Goal: Obtain resource: Download file/media

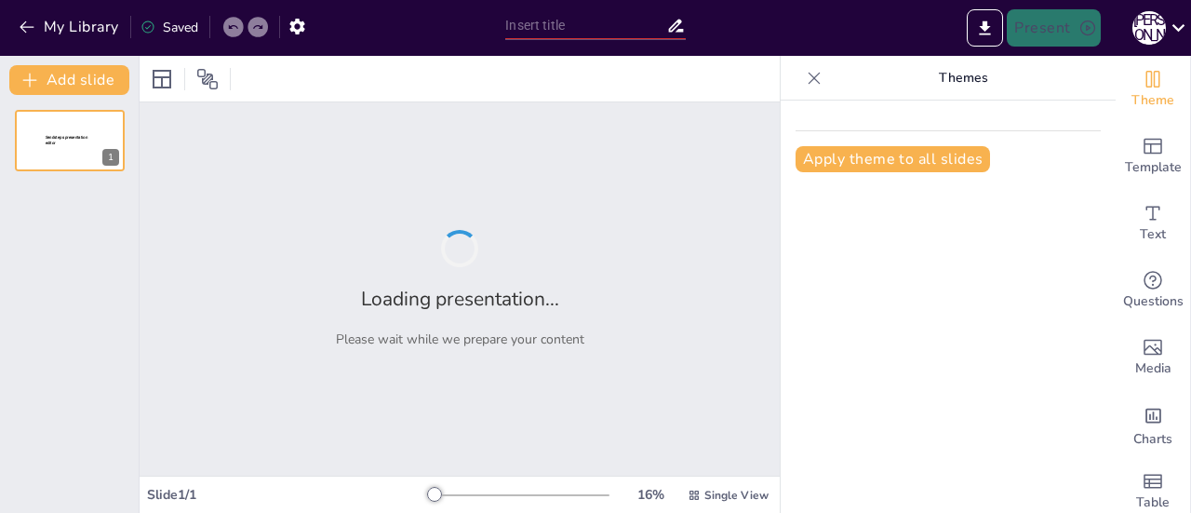
type input "Економіка в сучасній [GEOGRAPHIC_DATA]: Виклики та можливості"
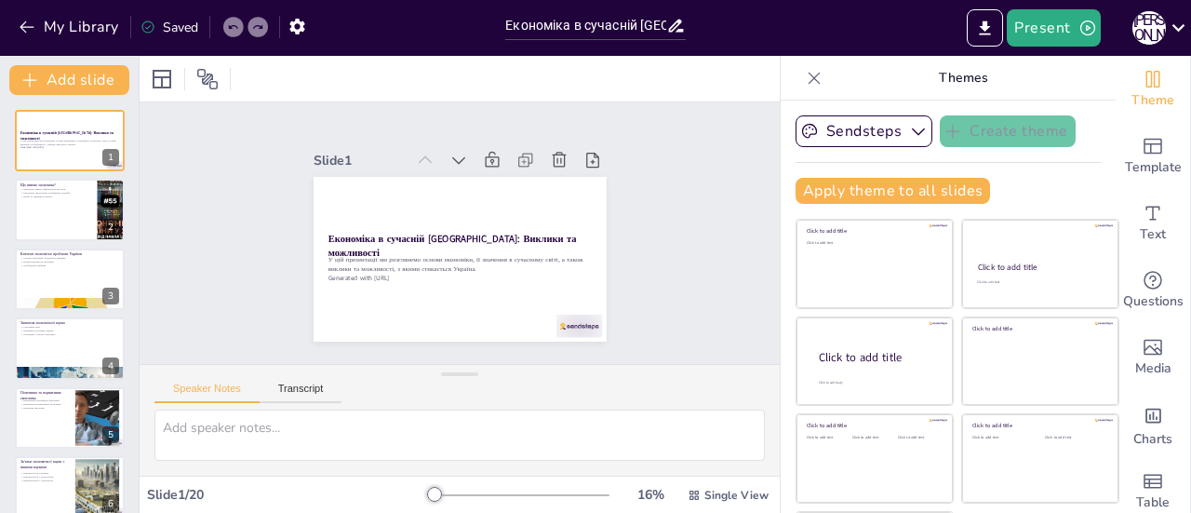
checkbox input "true"
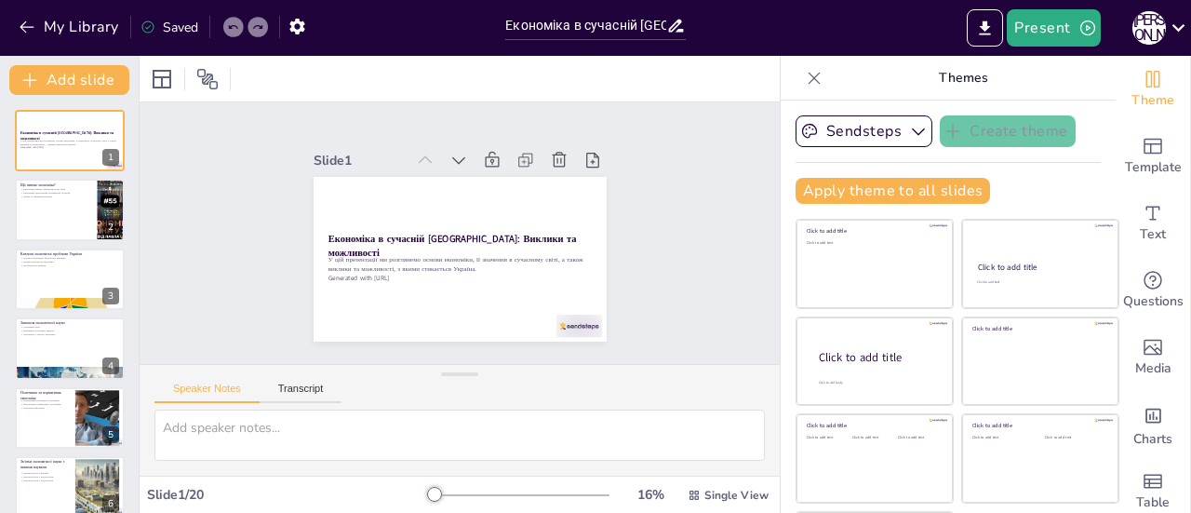
checkbox input "true"
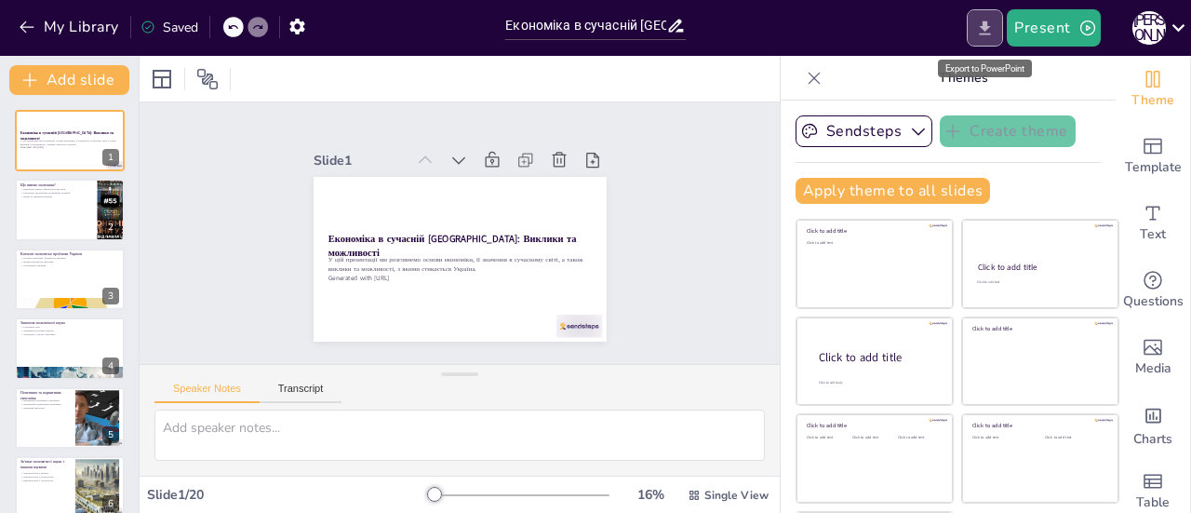
click at [981, 25] on icon "Export to PowerPoint" at bounding box center [985, 29] width 20 height 20
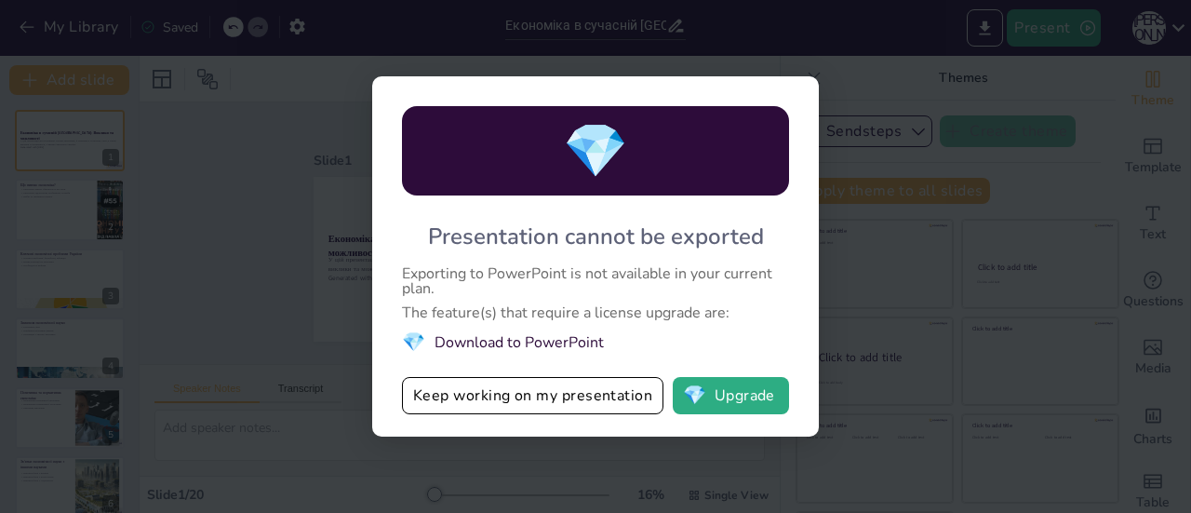
checkbox input "true"
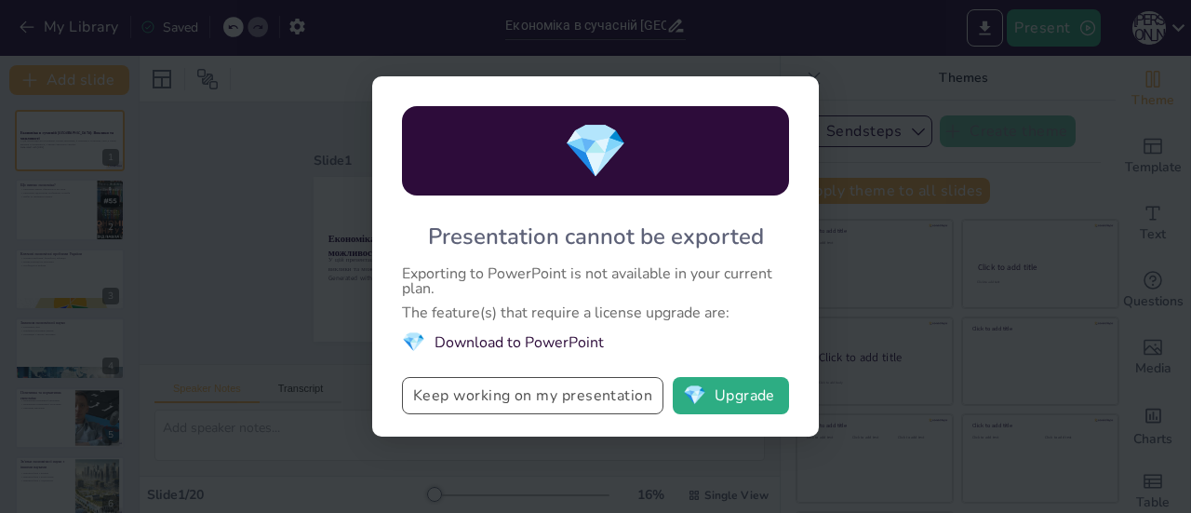
click at [601, 404] on button "Keep working on my presentation" at bounding box center [532, 395] width 261 height 37
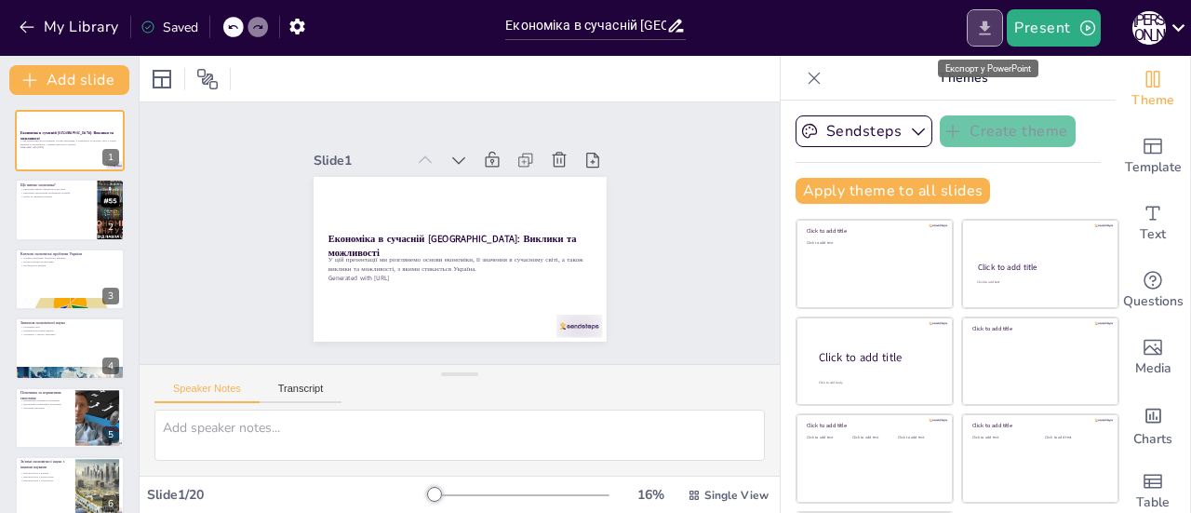
click at [992, 25] on icon "Export to PowerPoint" at bounding box center [985, 29] width 20 height 20
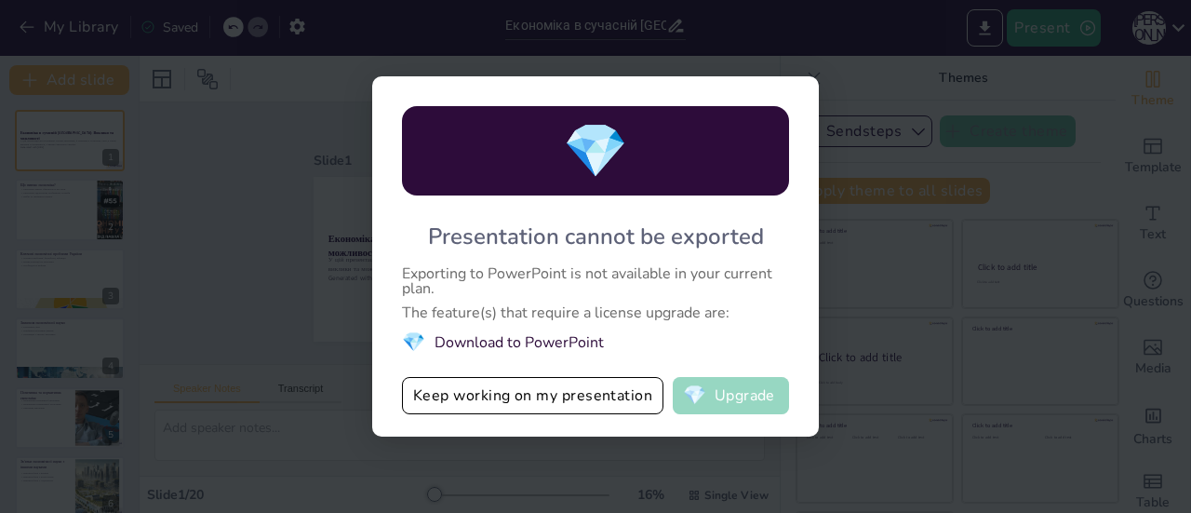
click at [750, 414] on button "💎 Upgrade" at bounding box center [731, 395] width 116 height 37
checkbox input "true"
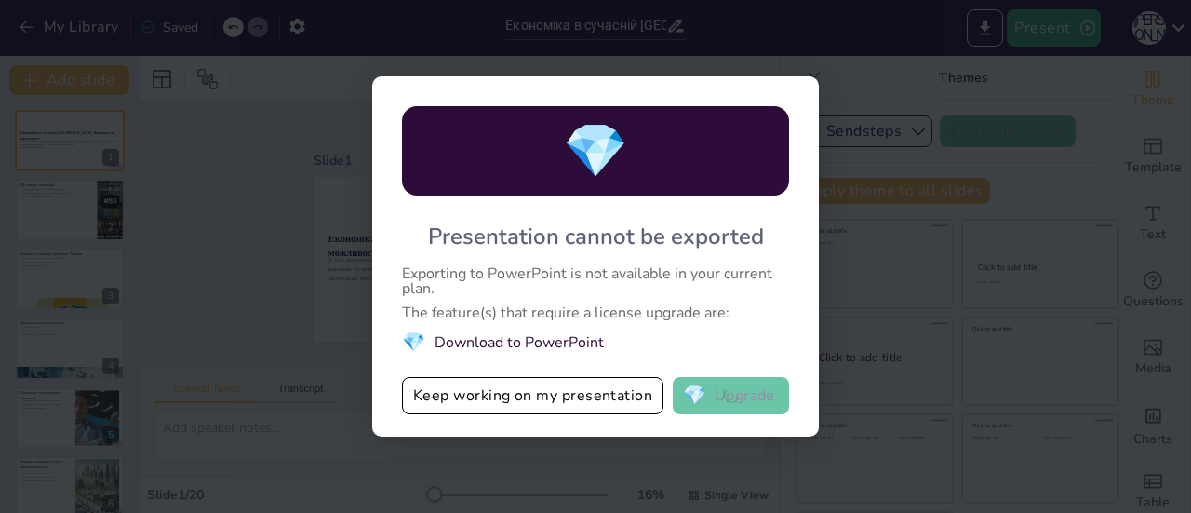
checkbox input "true"
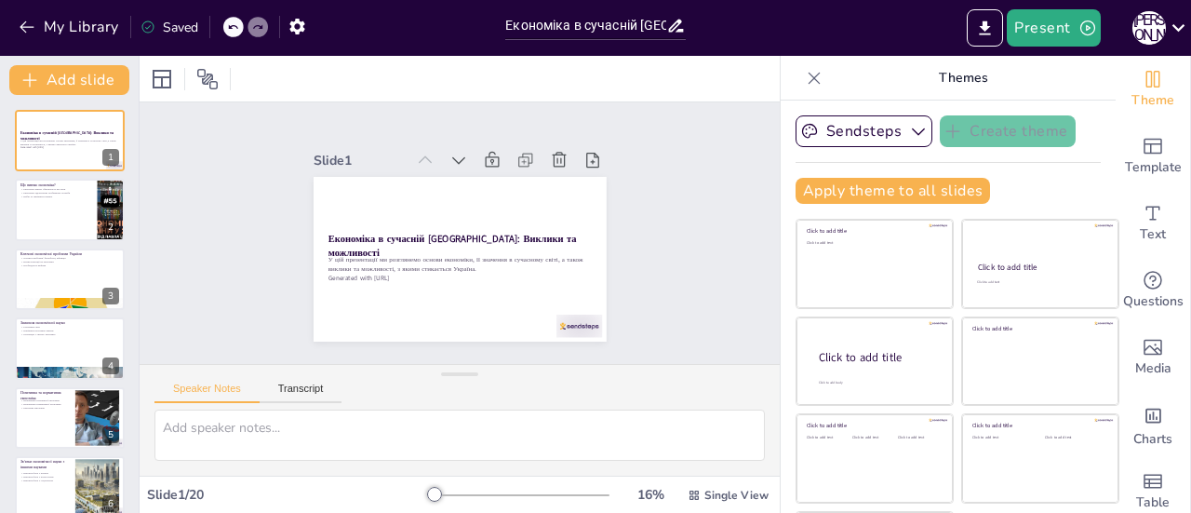
checkbox input "true"
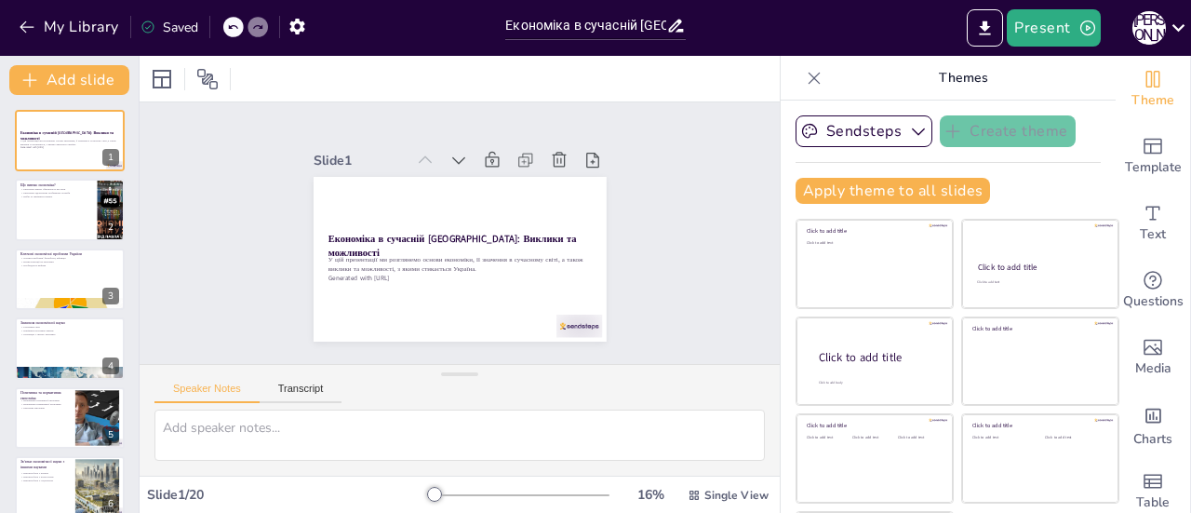
checkbox input "true"
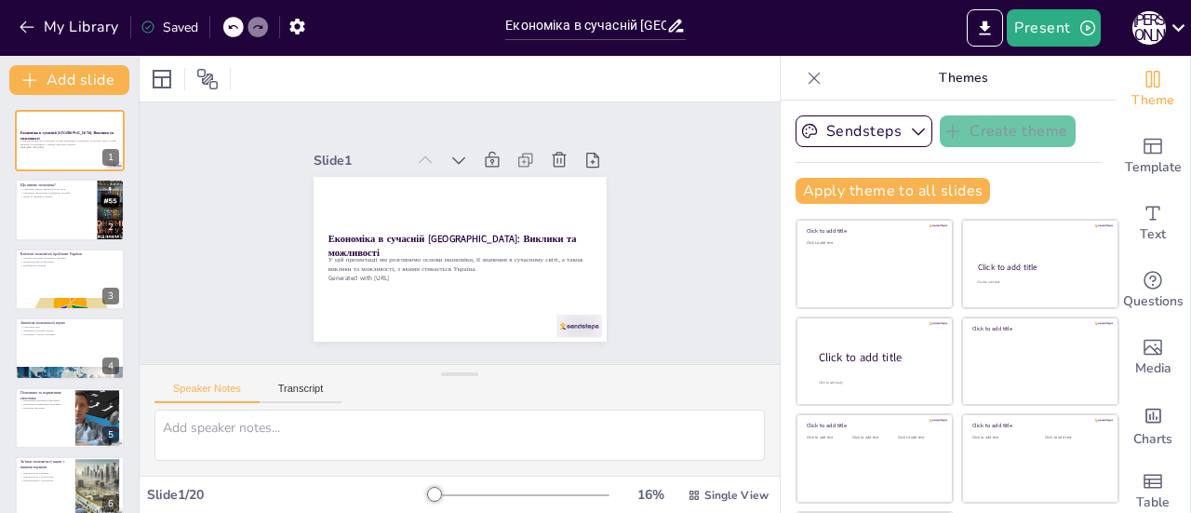
checkbox input "true"
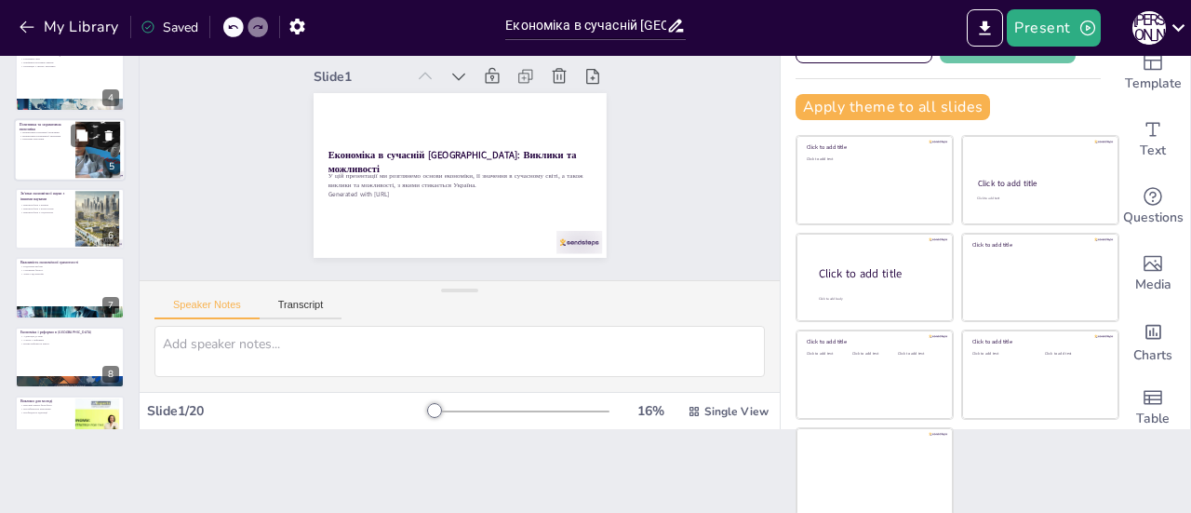
scroll to position [186, 0]
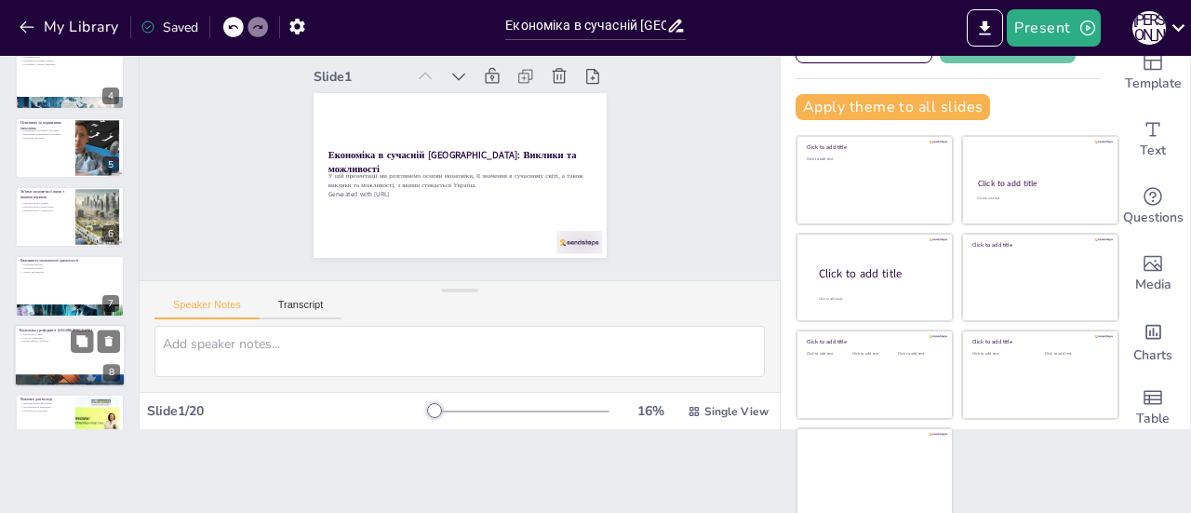
checkbox input "true"
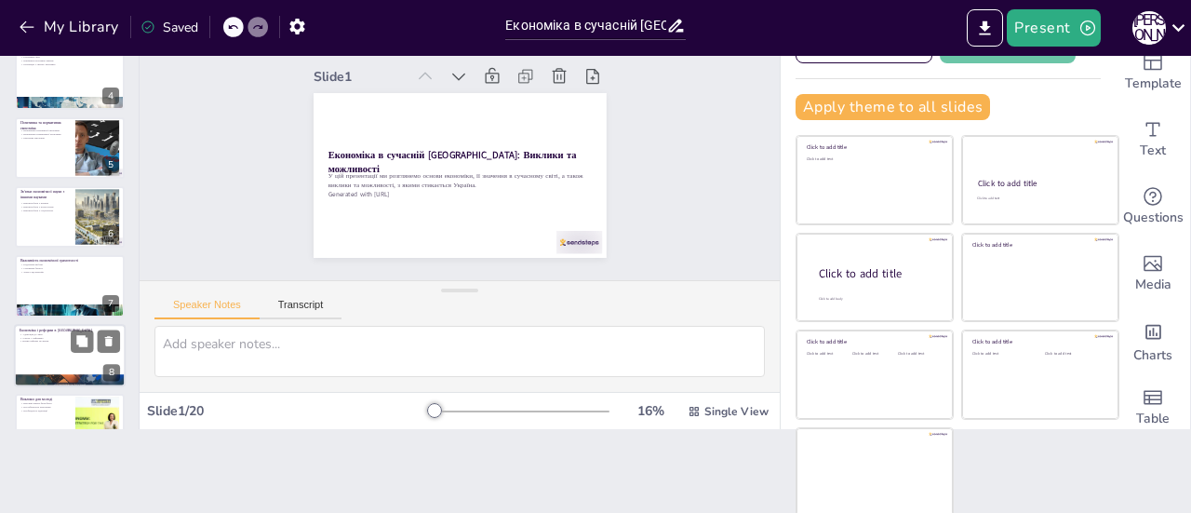
click at [73, 356] on div at bounding box center [70, 355] width 112 height 63
type textarea "Адаптація до змін є важливою навичкою для молоді в умовах реформ. Учні повинні …"
checkbox input "true"
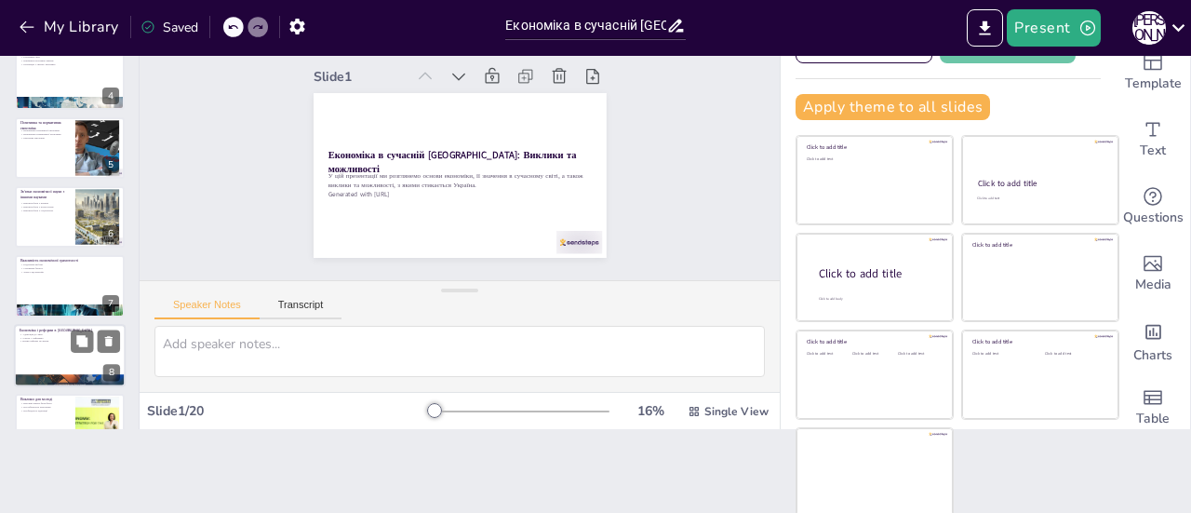
checkbox input "true"
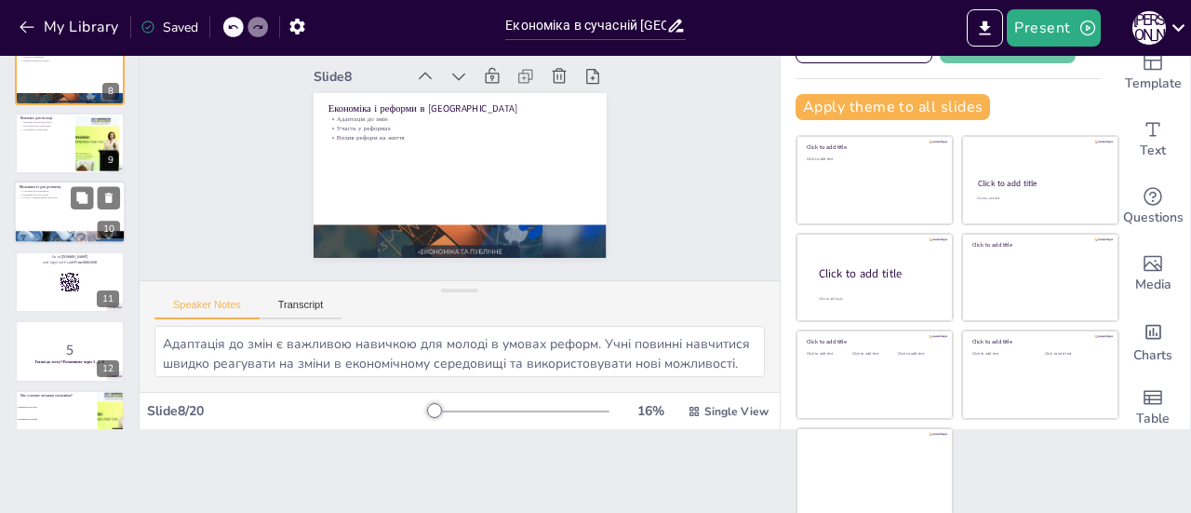
scroll to position [507, 0]
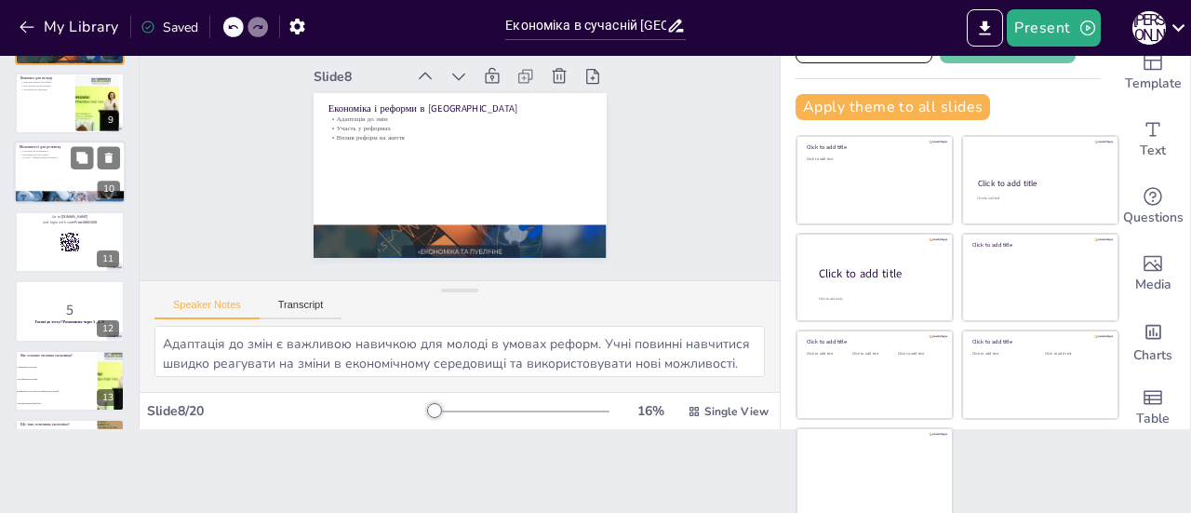
checkbox input "true"
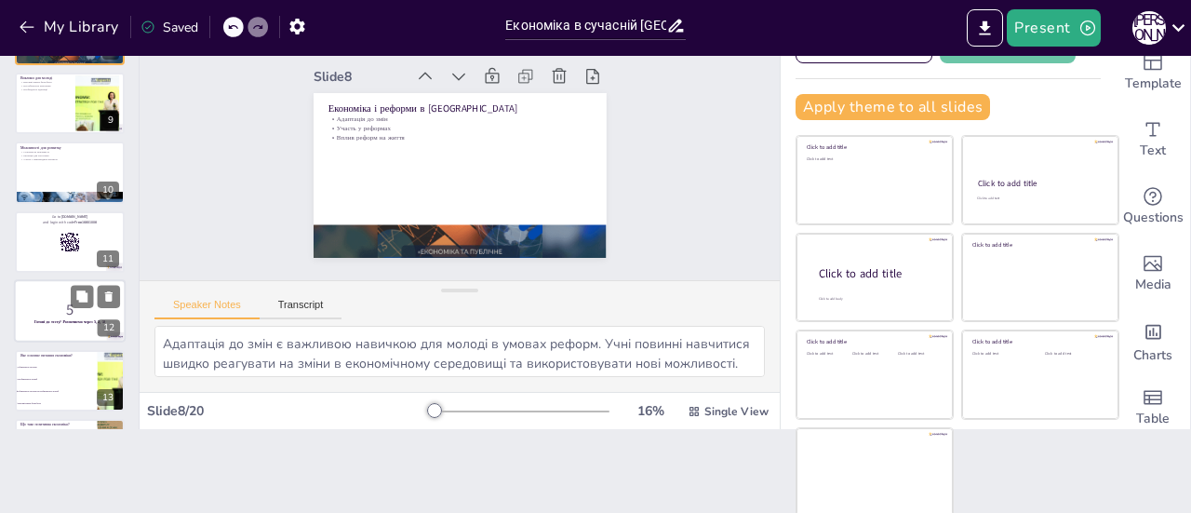
checkbox input "true"
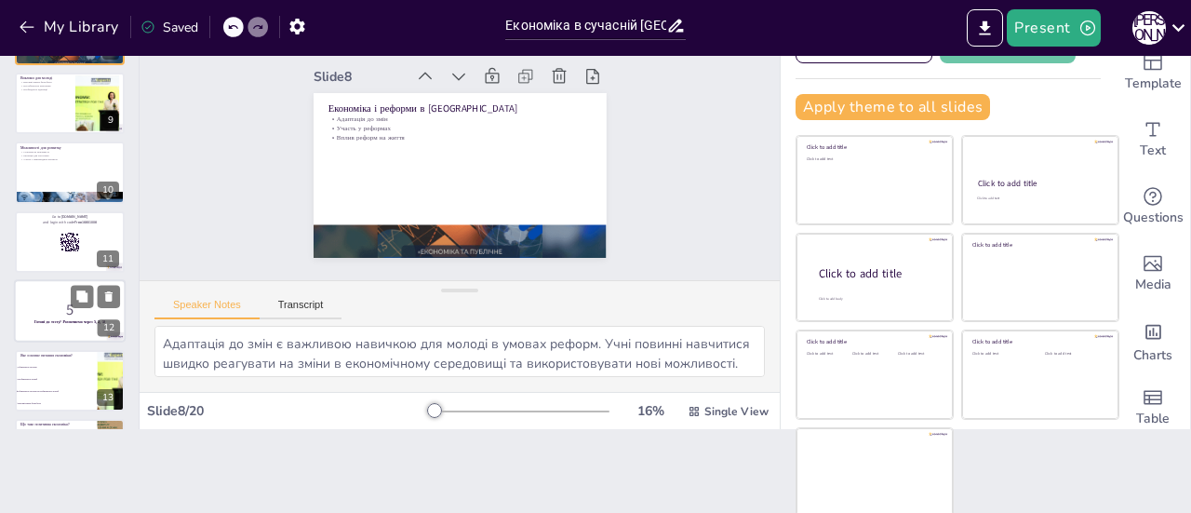
checkbox input "true"
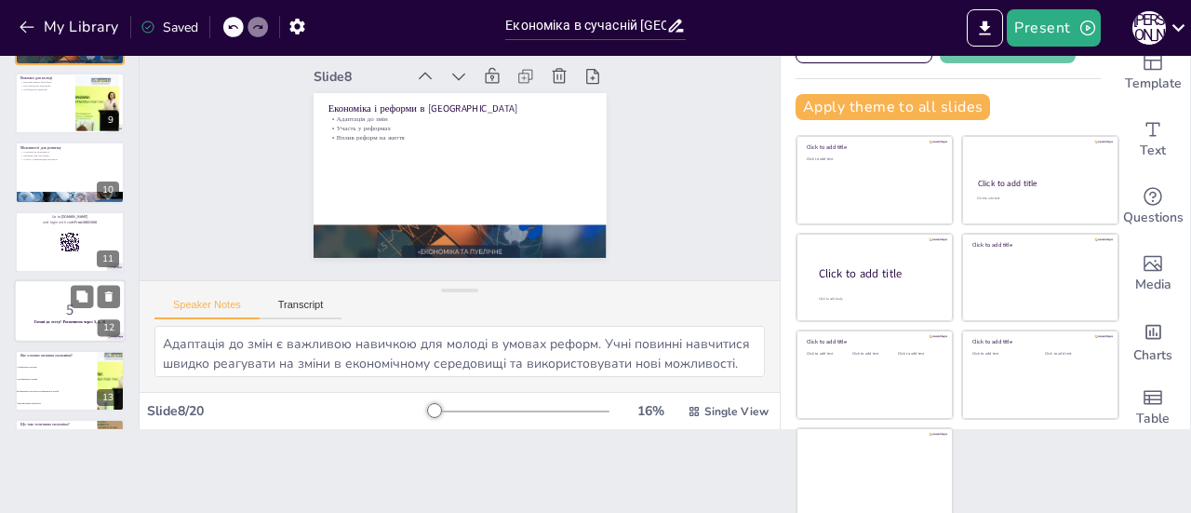
click at [63, 306] on p "5" at bounding box center [70, 310] width 100 height 20
checkbox input "true"
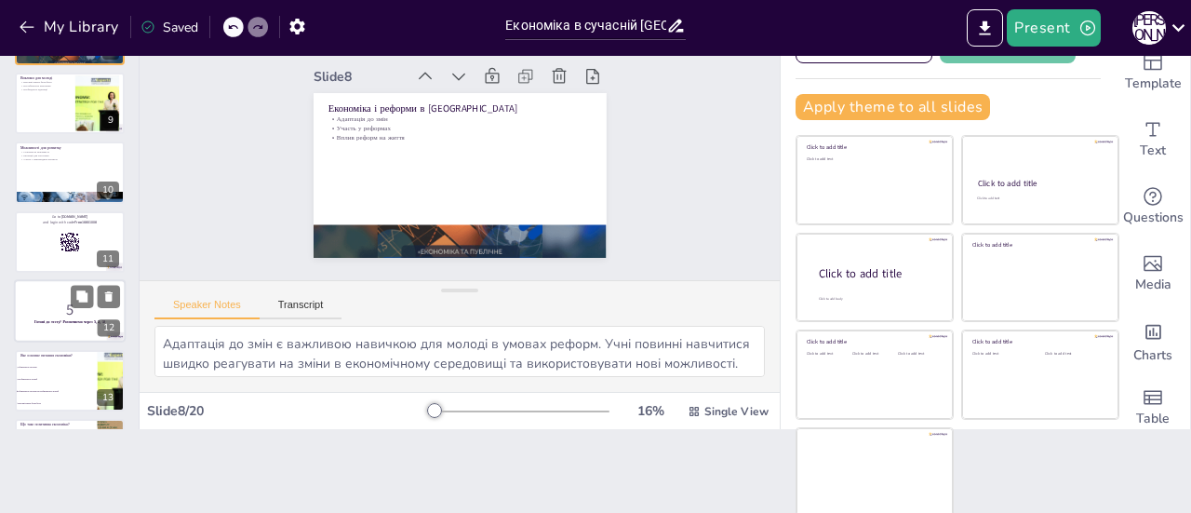
checkbox input "true"
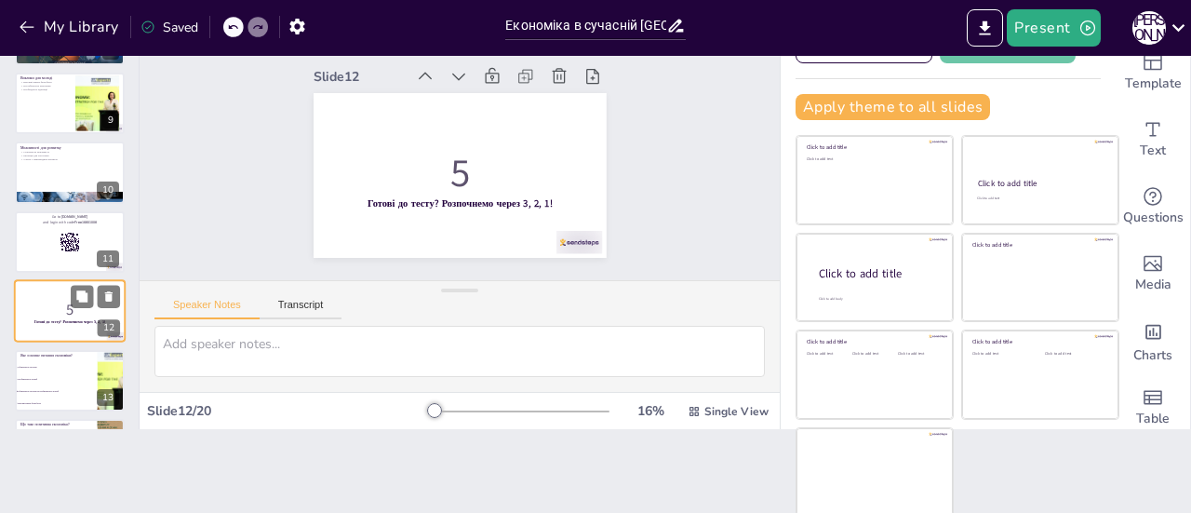
scroll to position [597, 0]
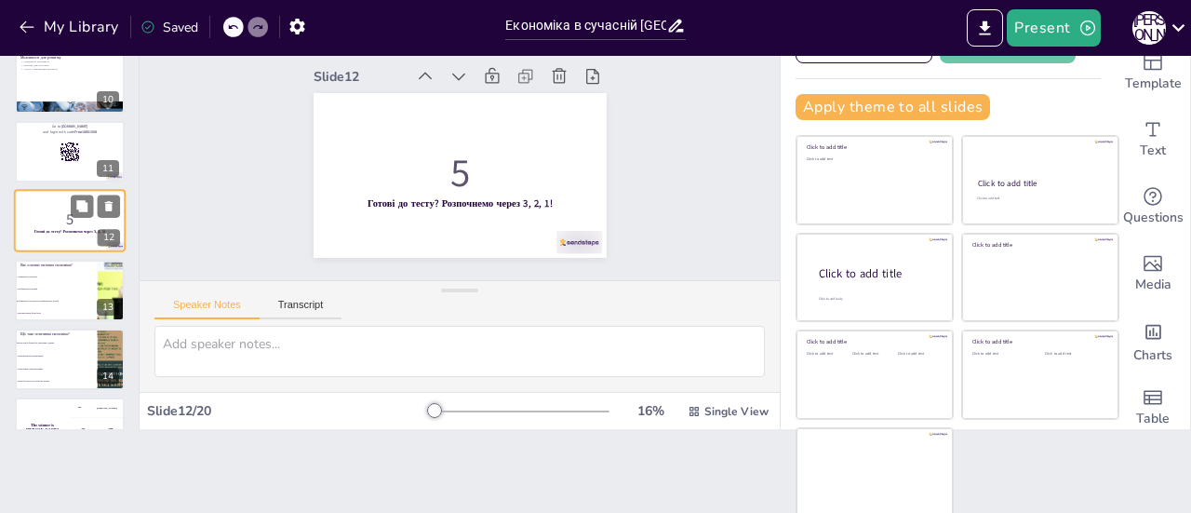
checkbox input "true"
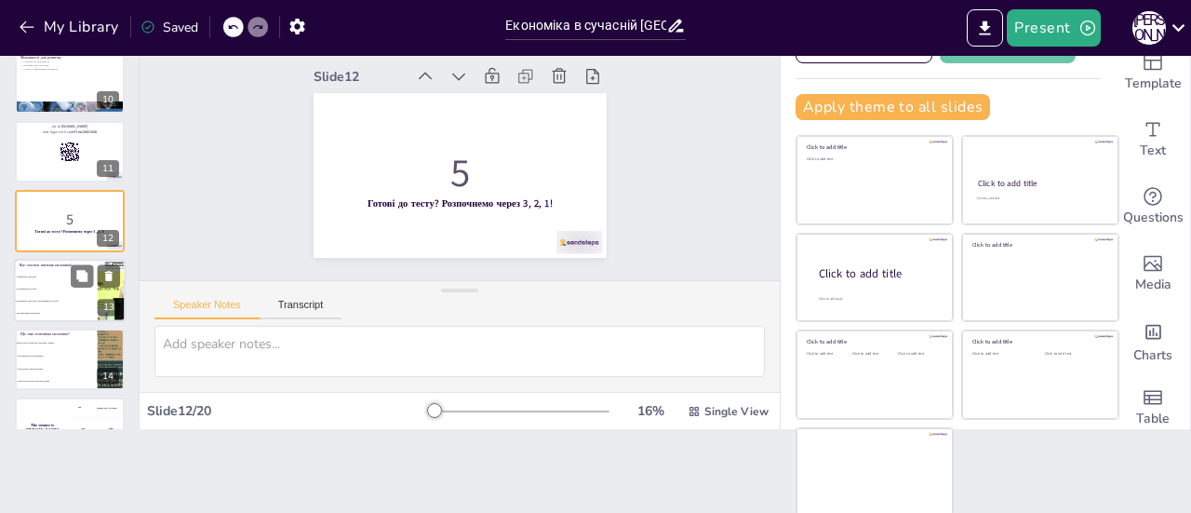
checkbox input "true"
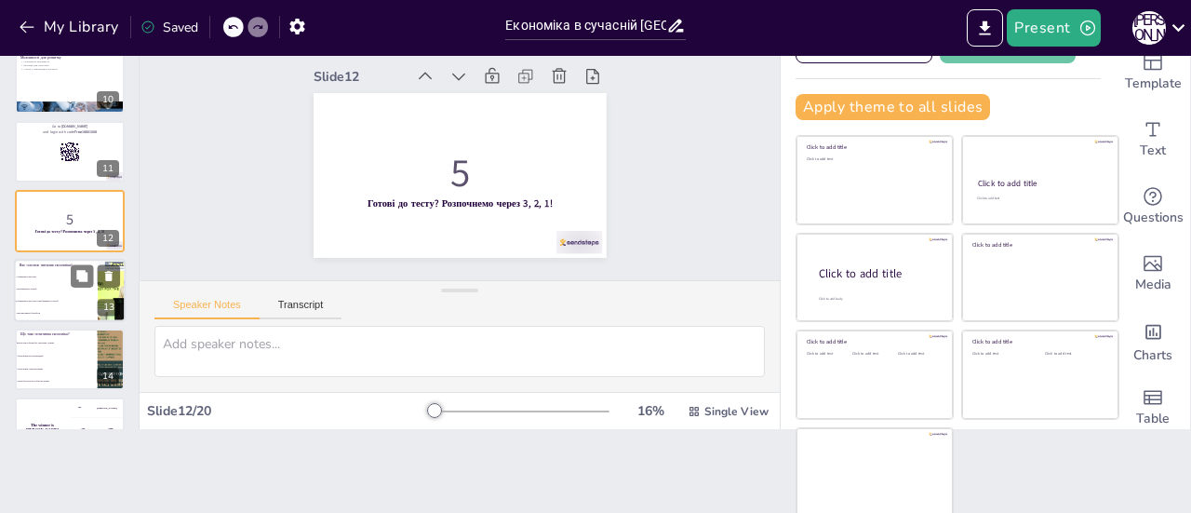
checkbox input "true"
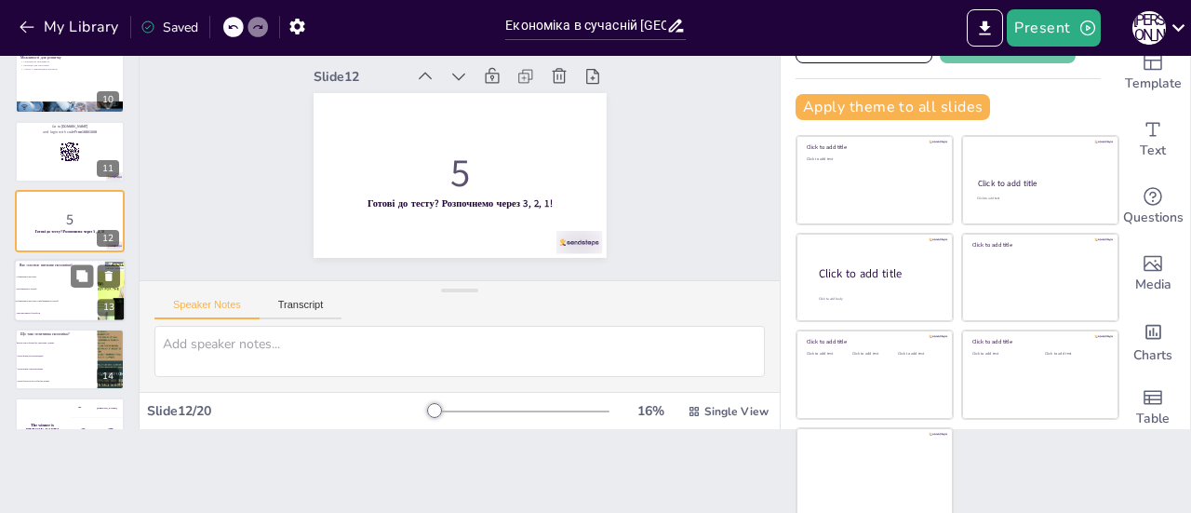
checkbox input "true"
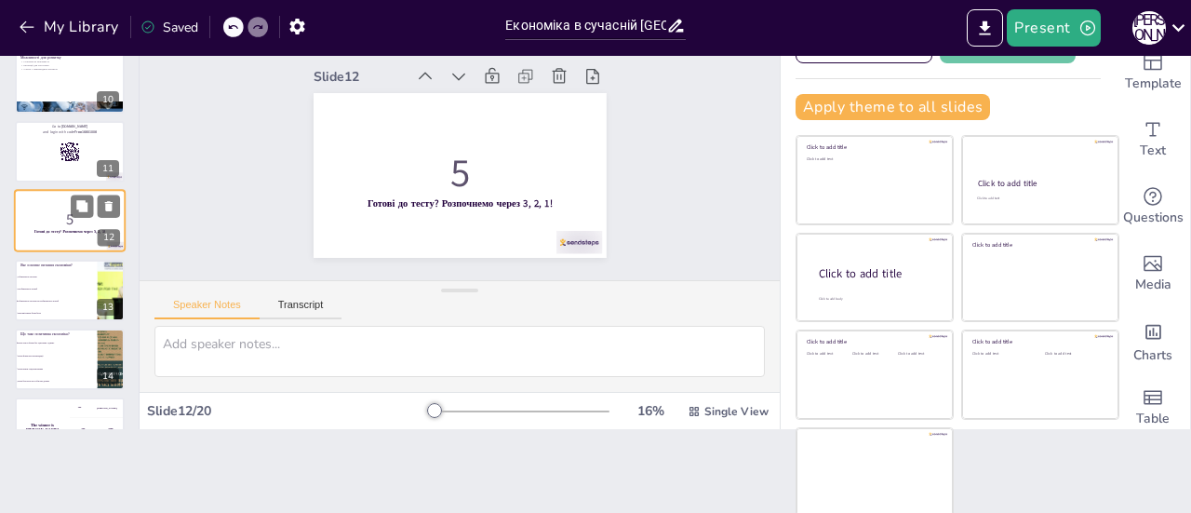
checkbox input "true"
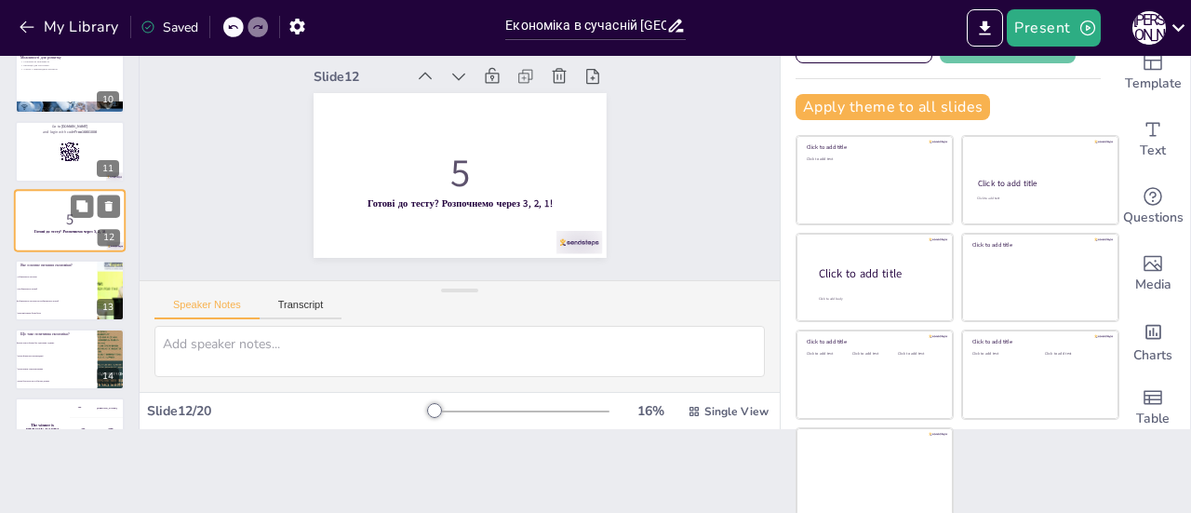
checkbox input "true"
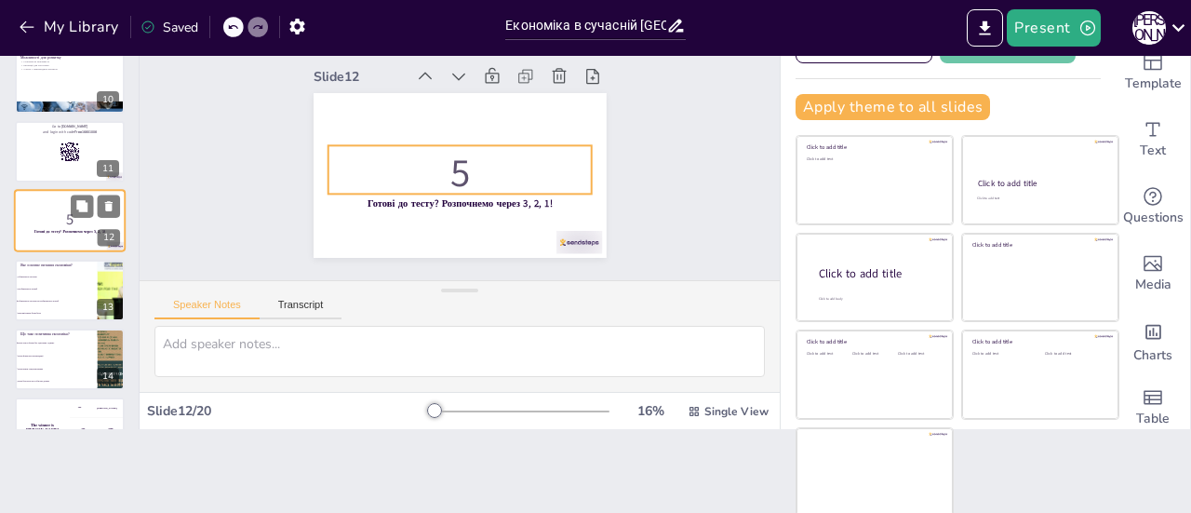
checkbox input "true"
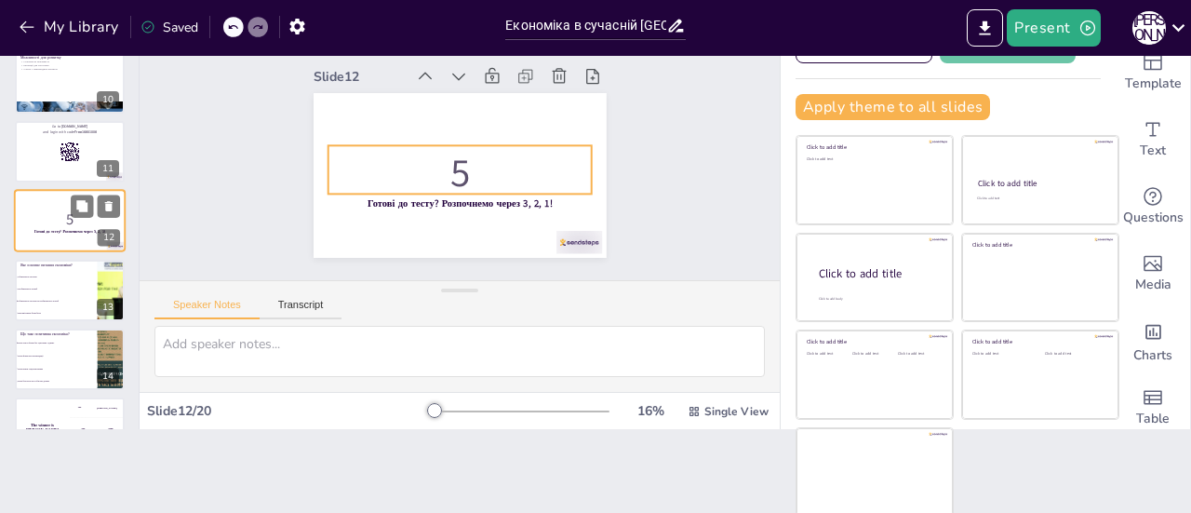
click at [49, 214] on p "5" at bounding box center [70, 219] width 100 height 20
checkbox input "true"
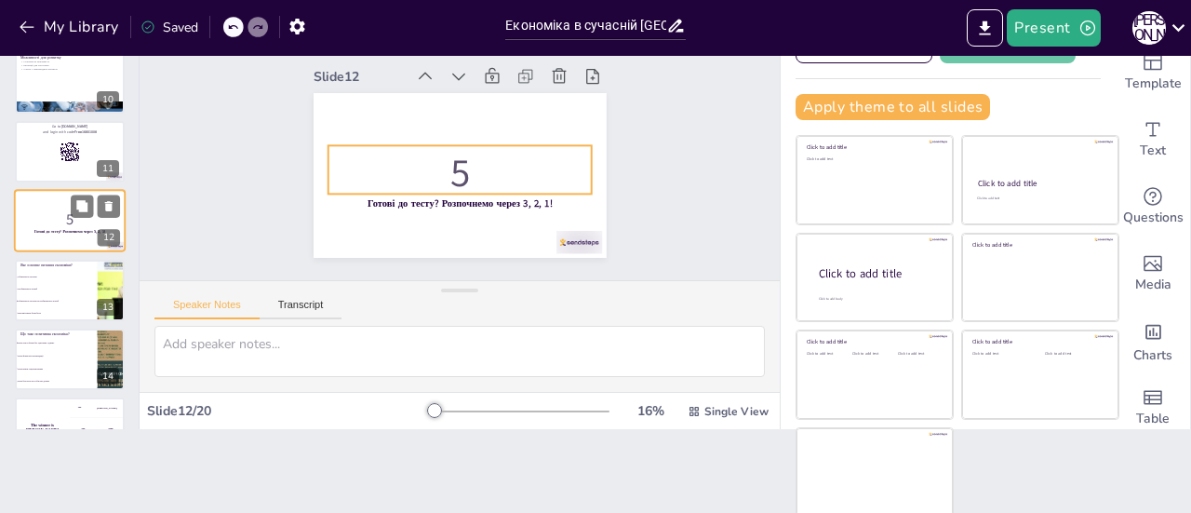
checkbox input "true"
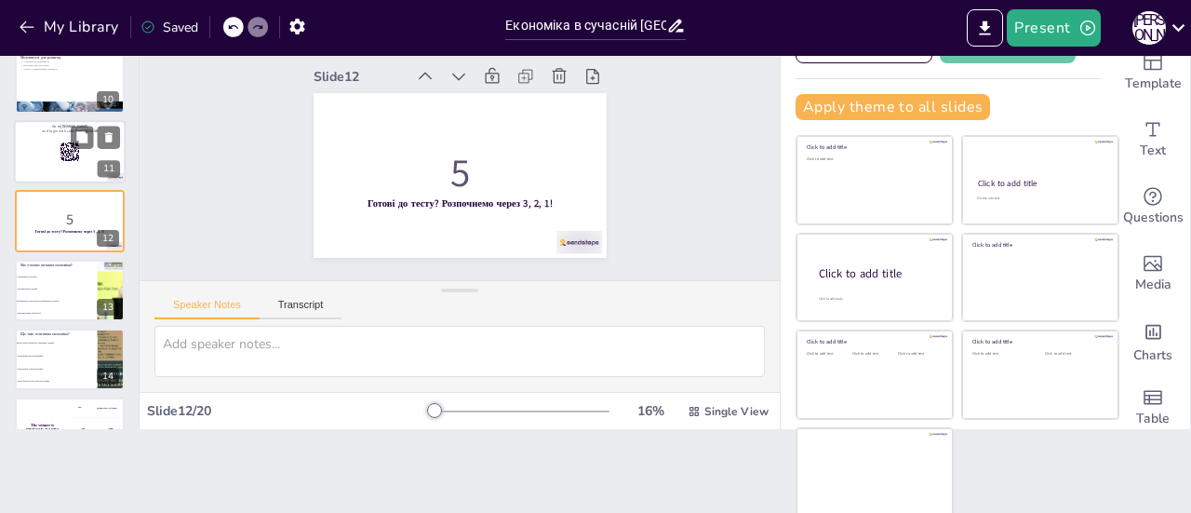
checkbox input "true"
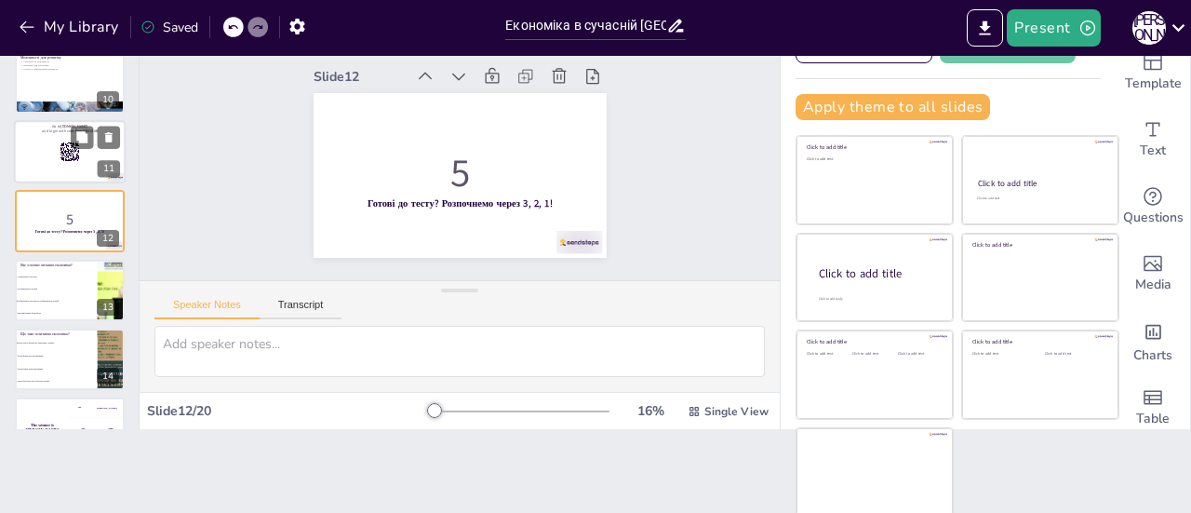
checkbox input "true"
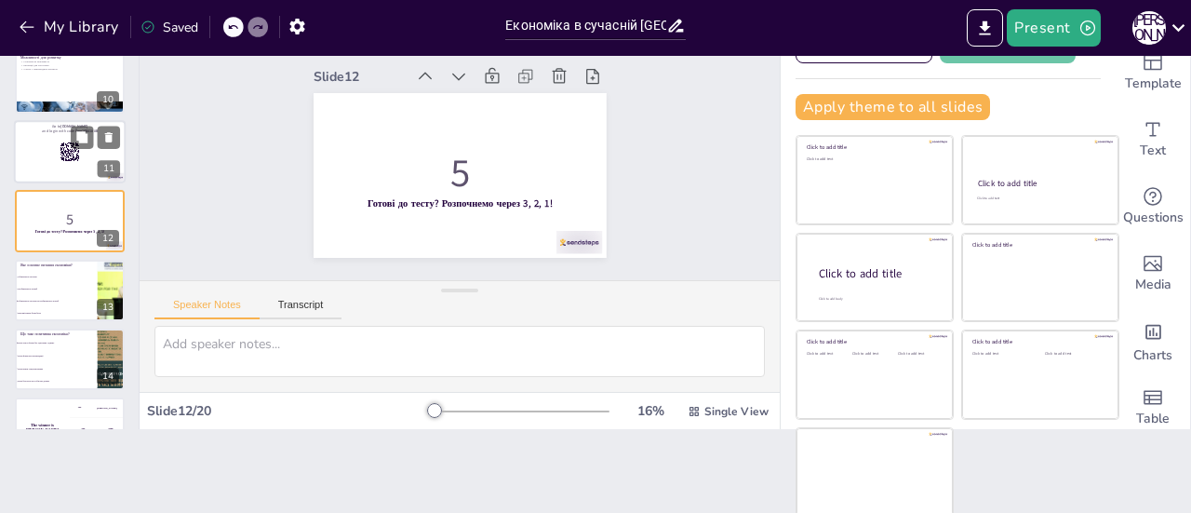
click at [49, 162] on div at bounding box center [70, 151] width 112 height 63
checkbox input "true"
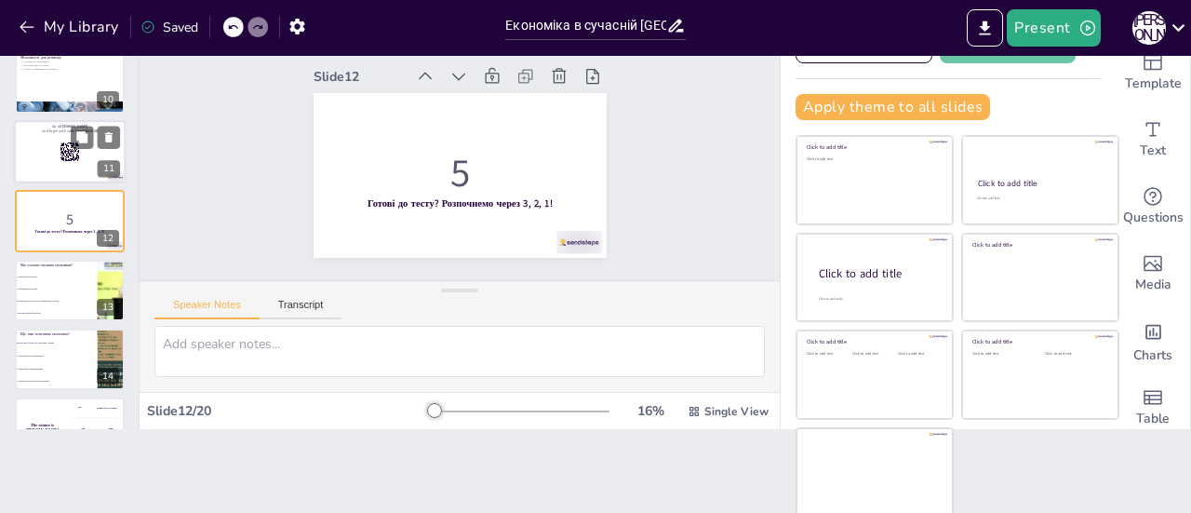
checkbox input "true"
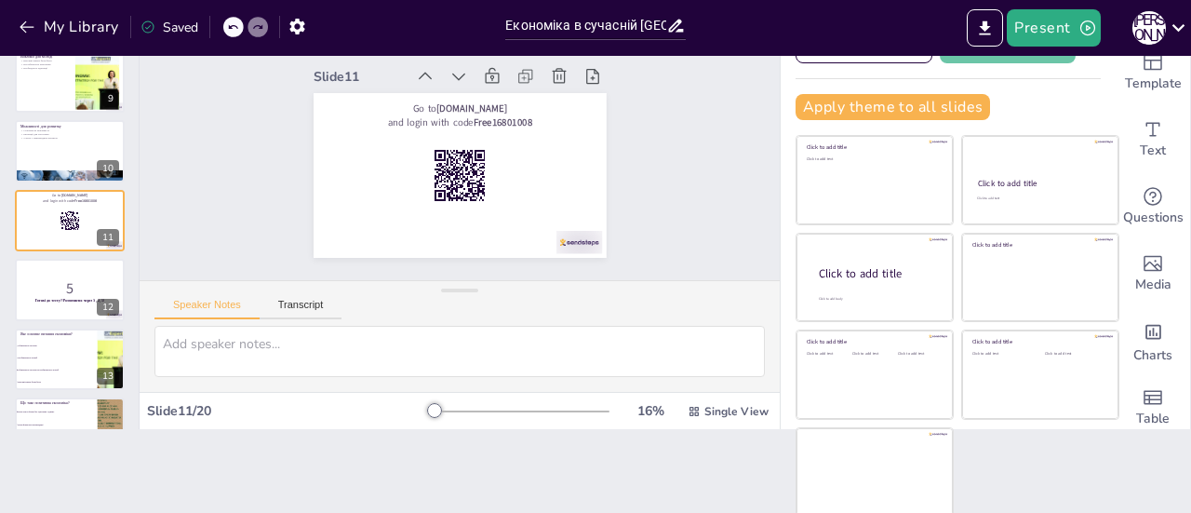
checkbox input "true"
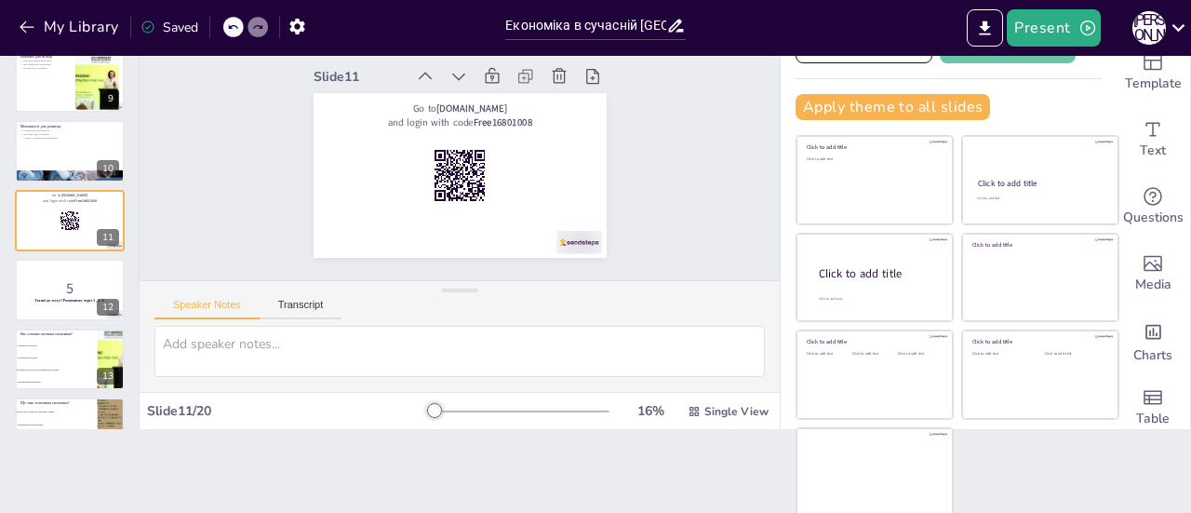
checkbox input "true"
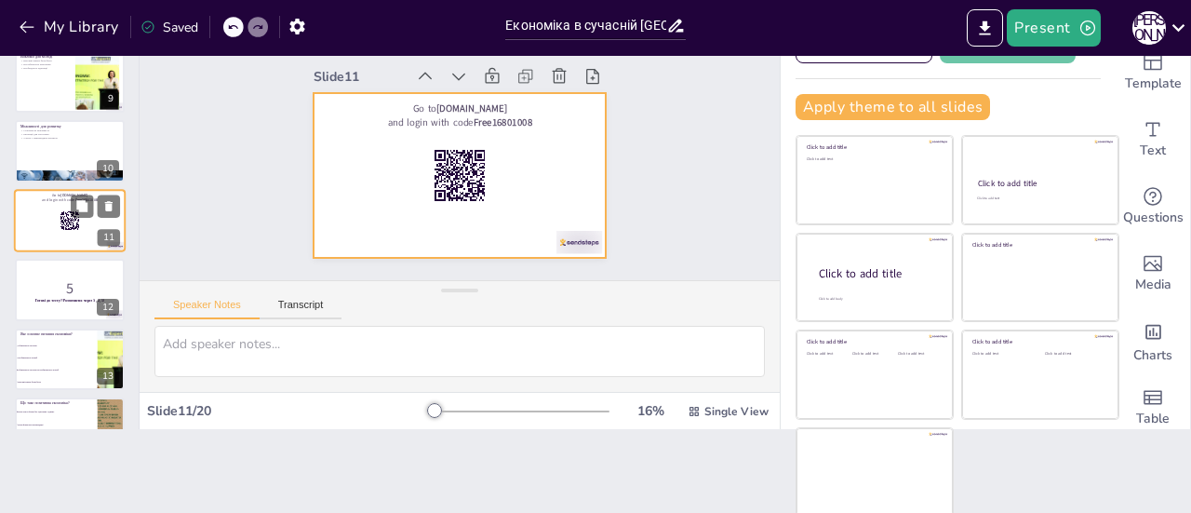
checkbox input "true"
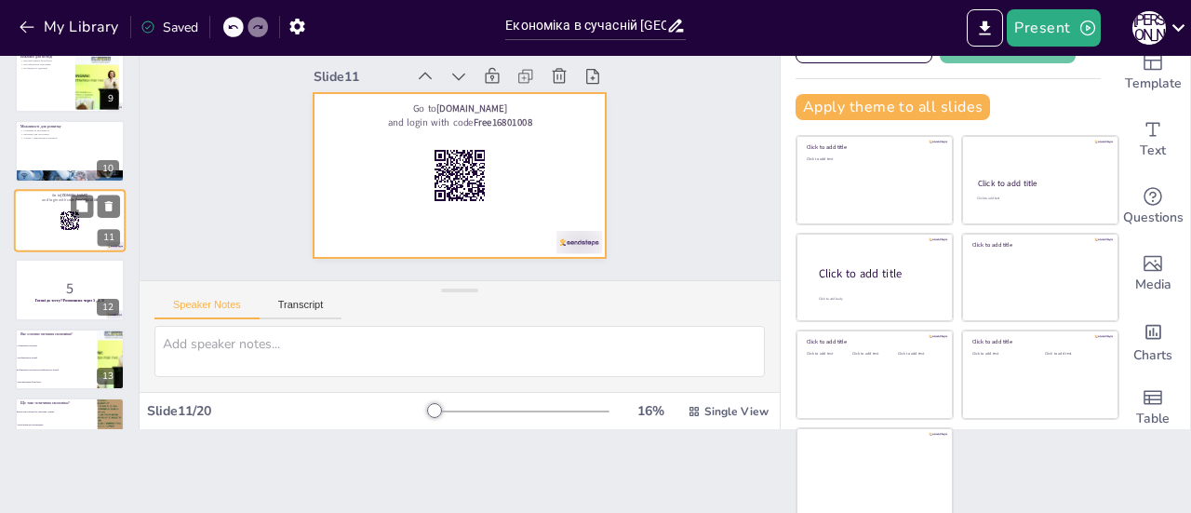
checkbox input "true"
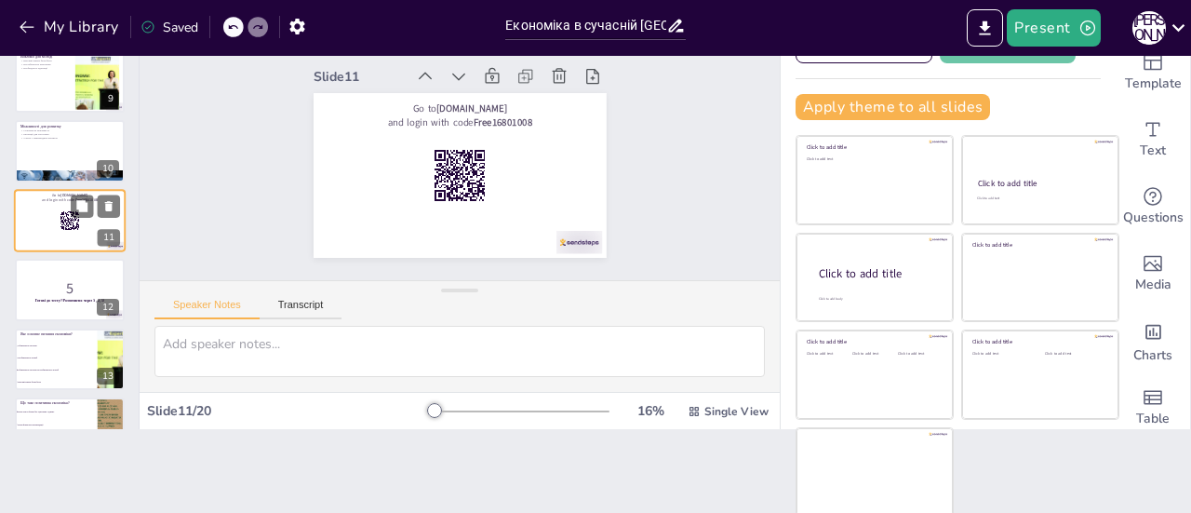
checkbox input "true"
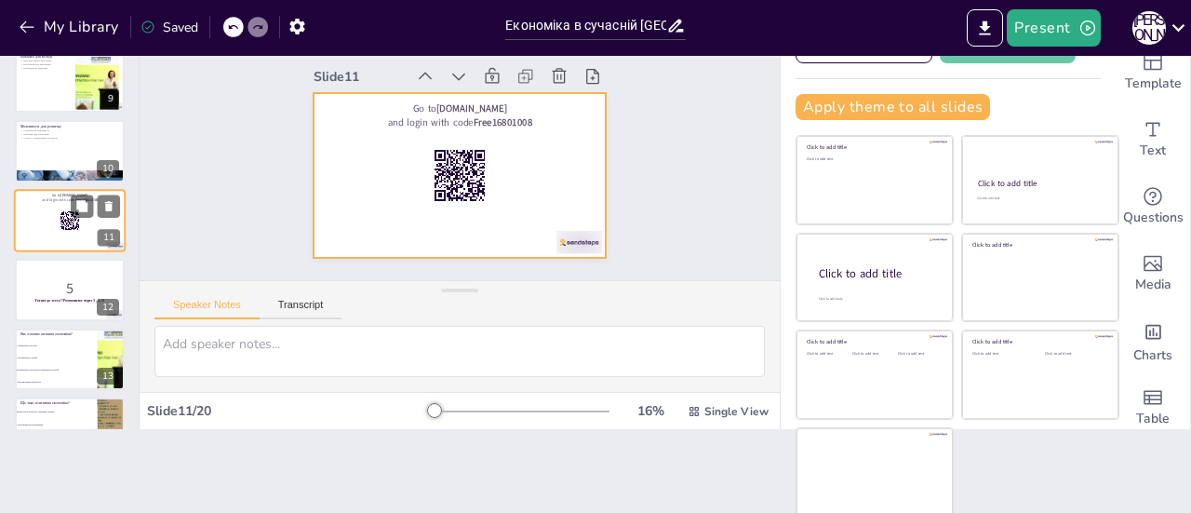
scroll to position [621, 0]
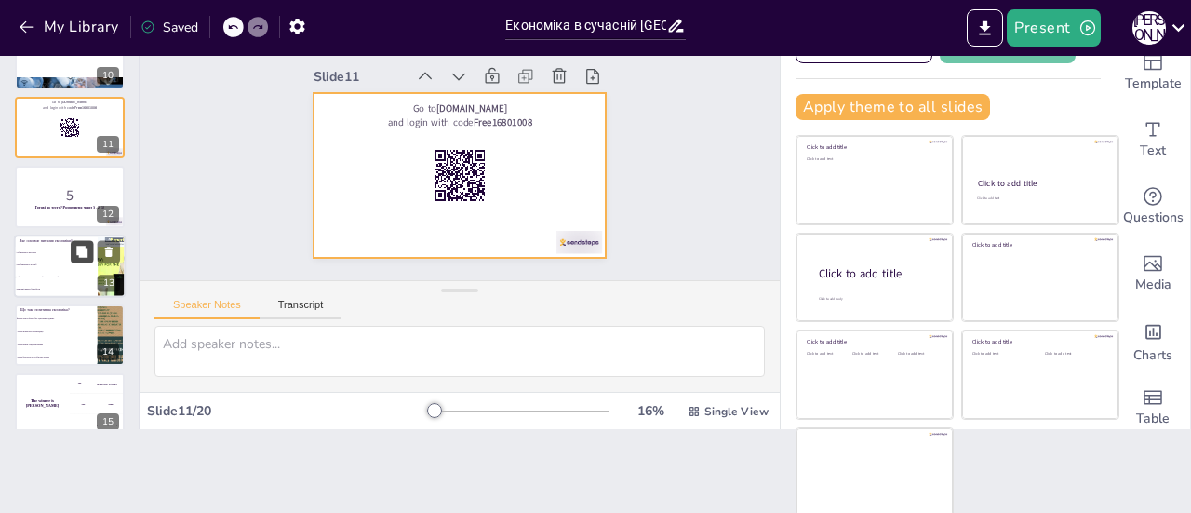
checkbox input "true"
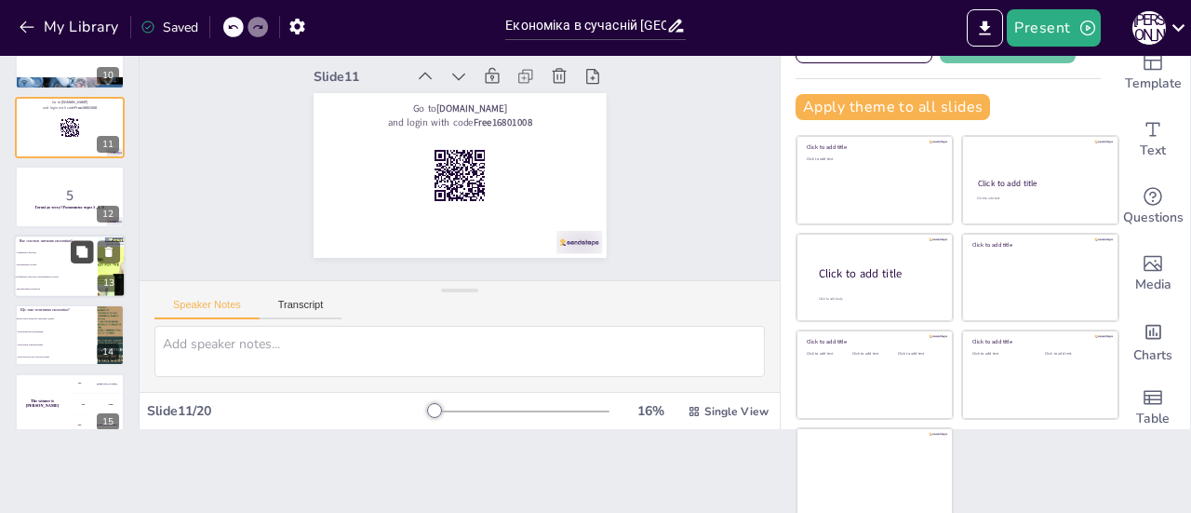
click at [82, 255] on icon at bounding box center [81, 251] width 11 height 11
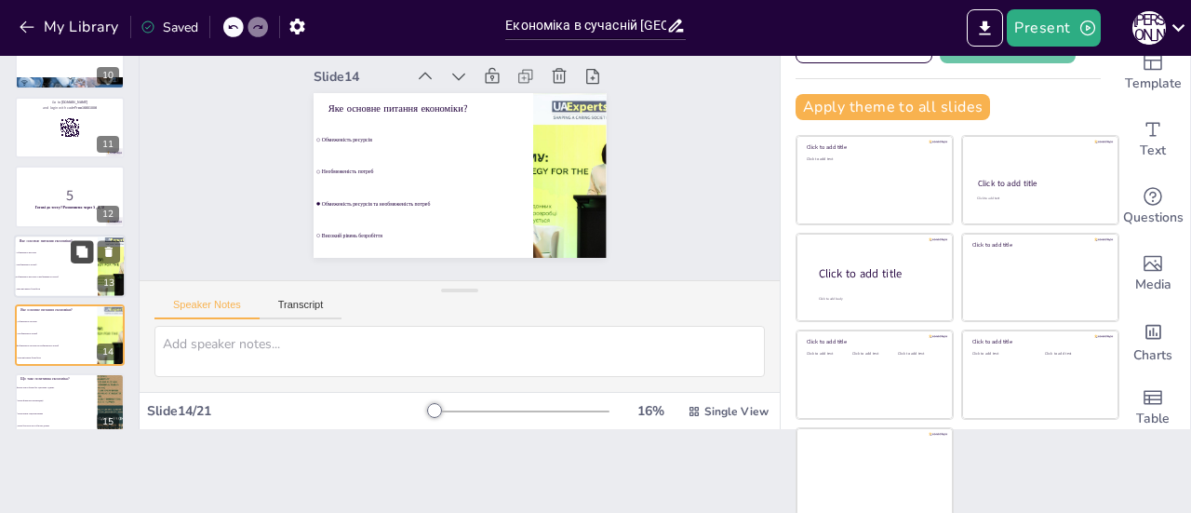
type textarea "Правильна відповідь - "Обмеженість ресурсів та необмеженість потреб". Це ключов…"
checkbox input "true"
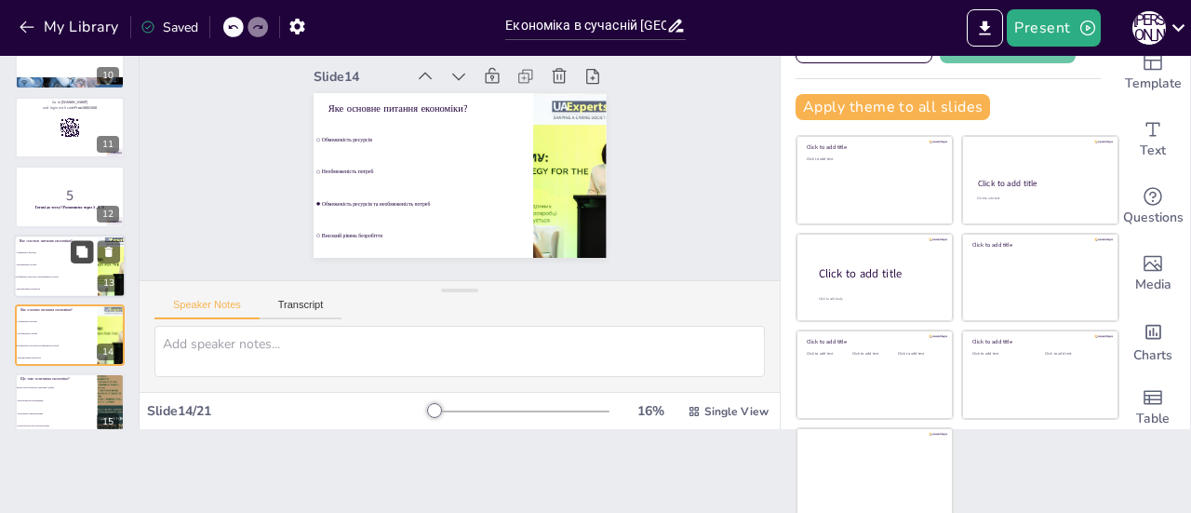
checkbox input "true"
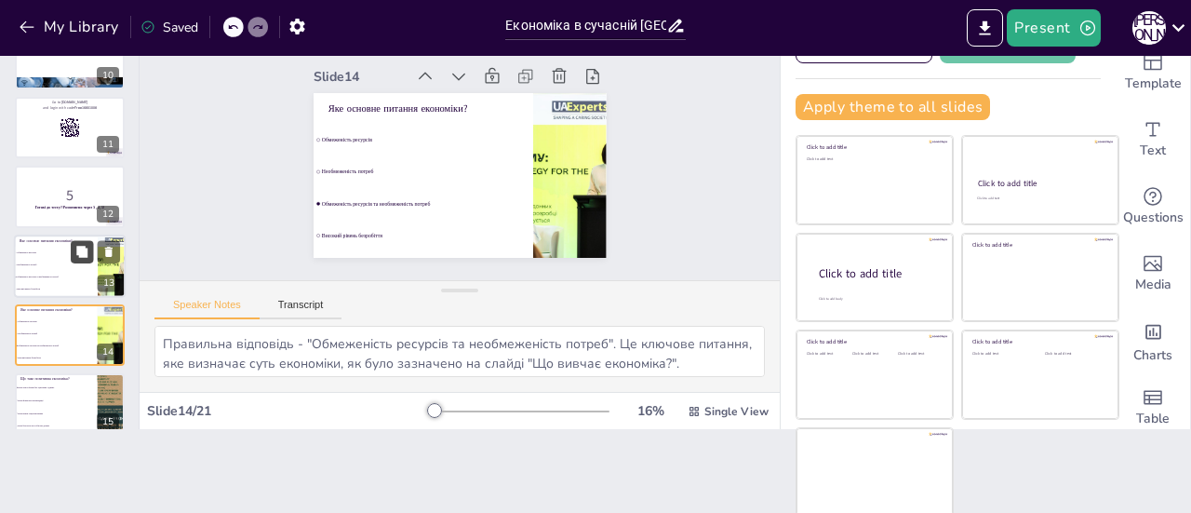
checkbox input "true"
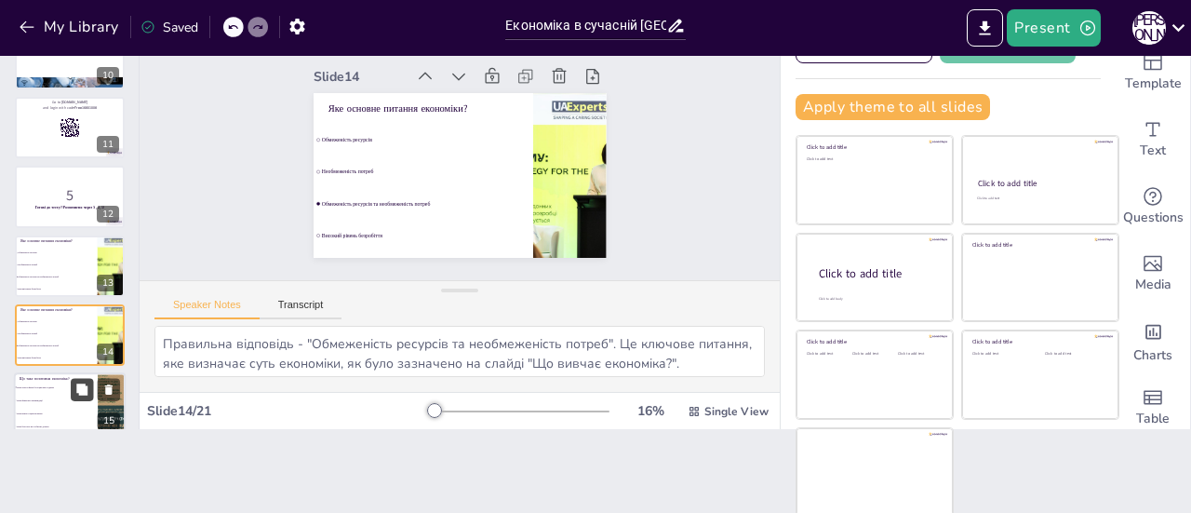
checkbox input "true"
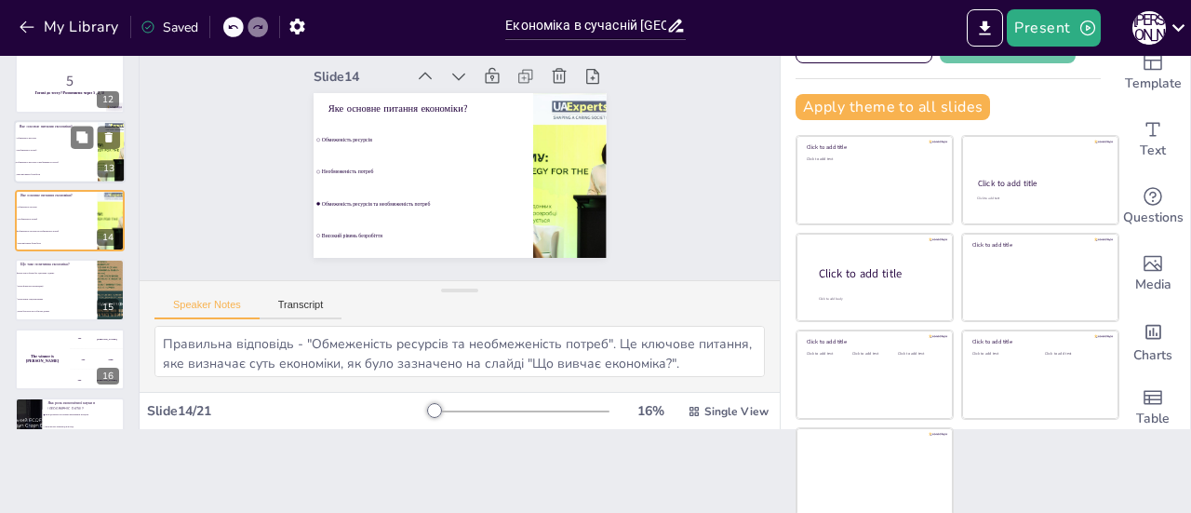
checkbox input "true"
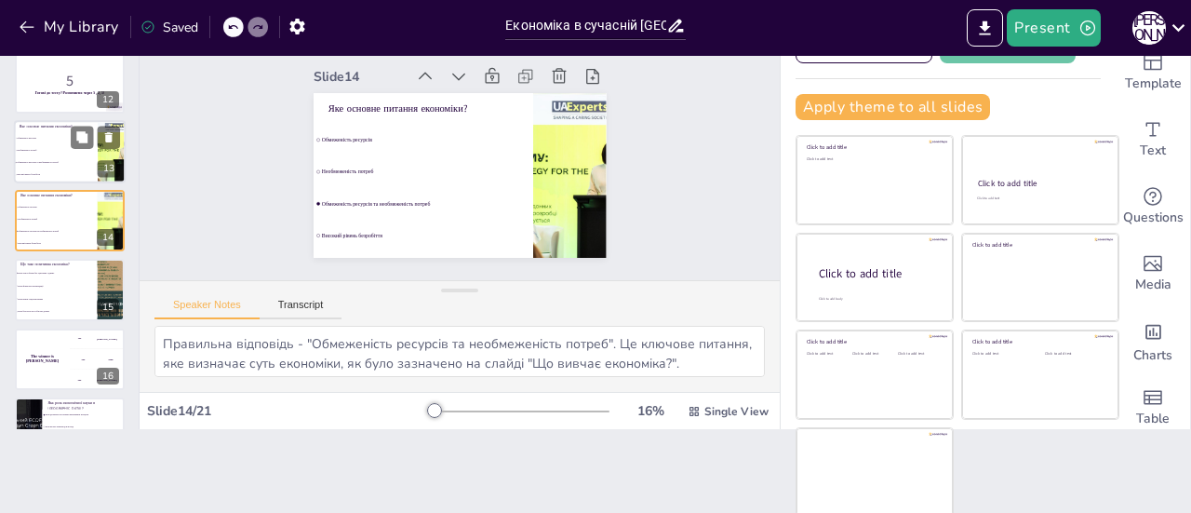
checkbox input "true"
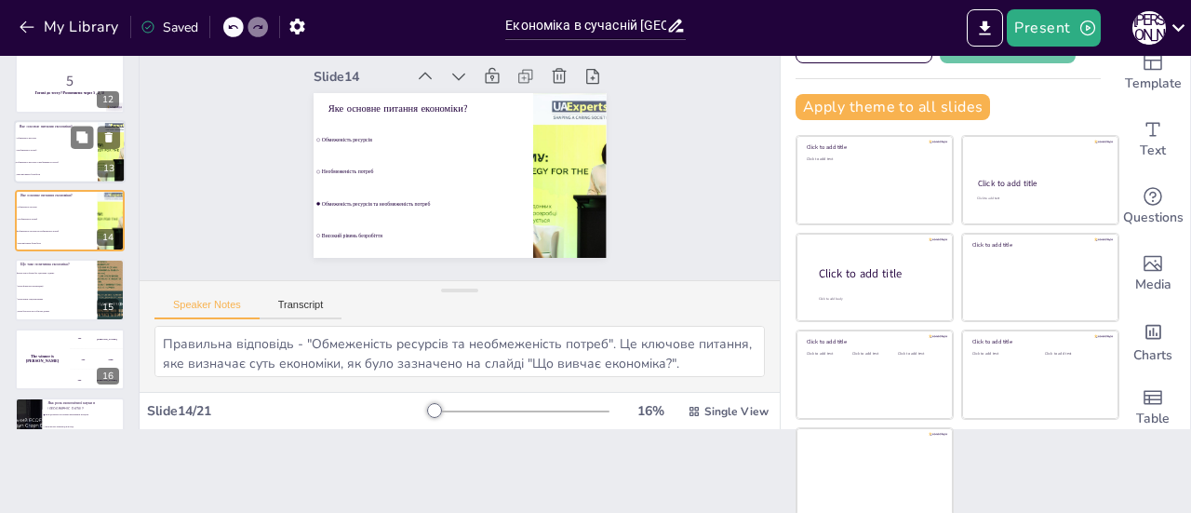
checkbox input "true"
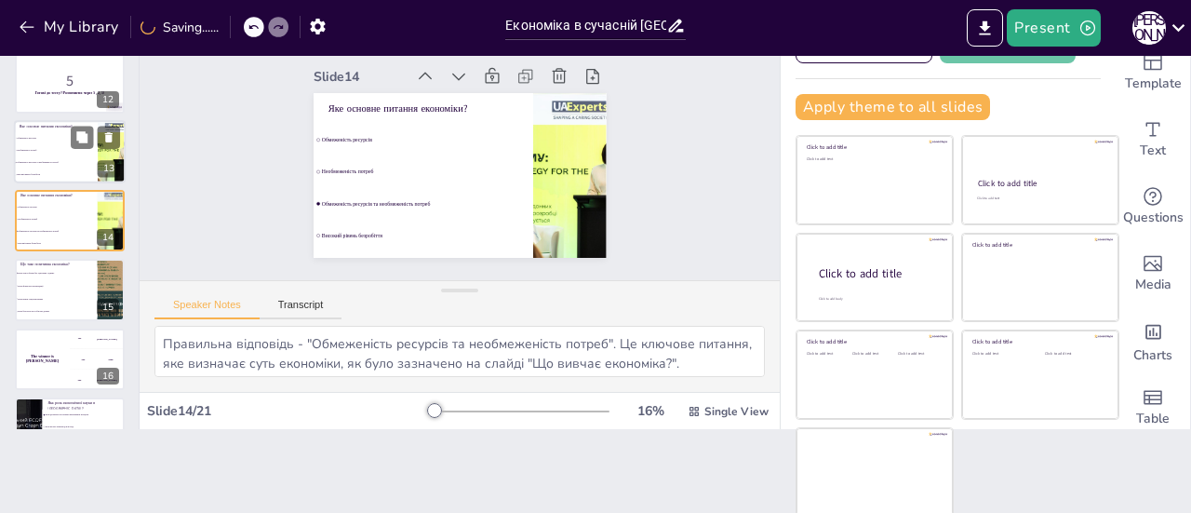
checkbox input "true"
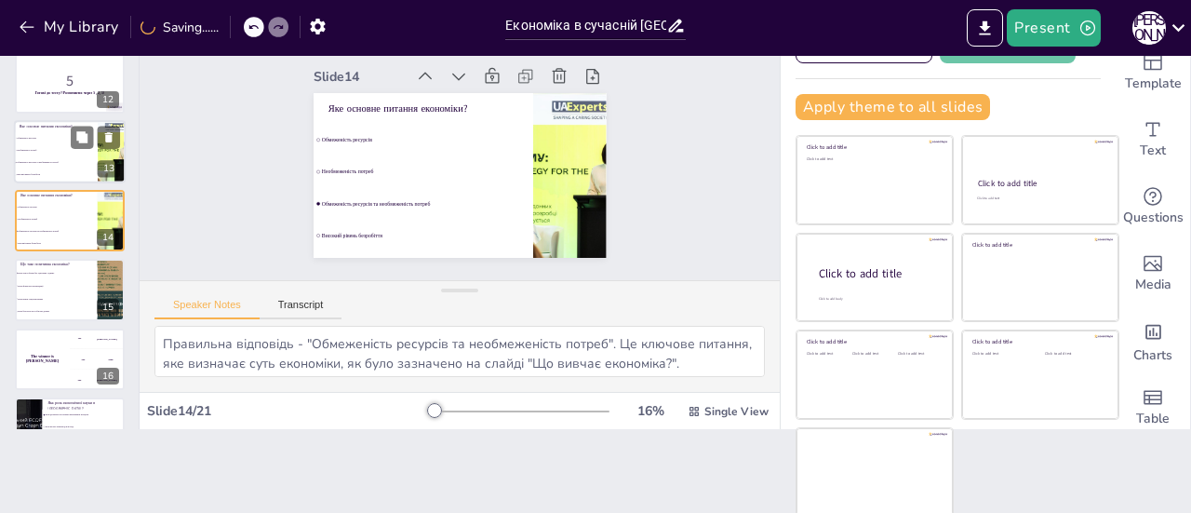
checkbox input "true"
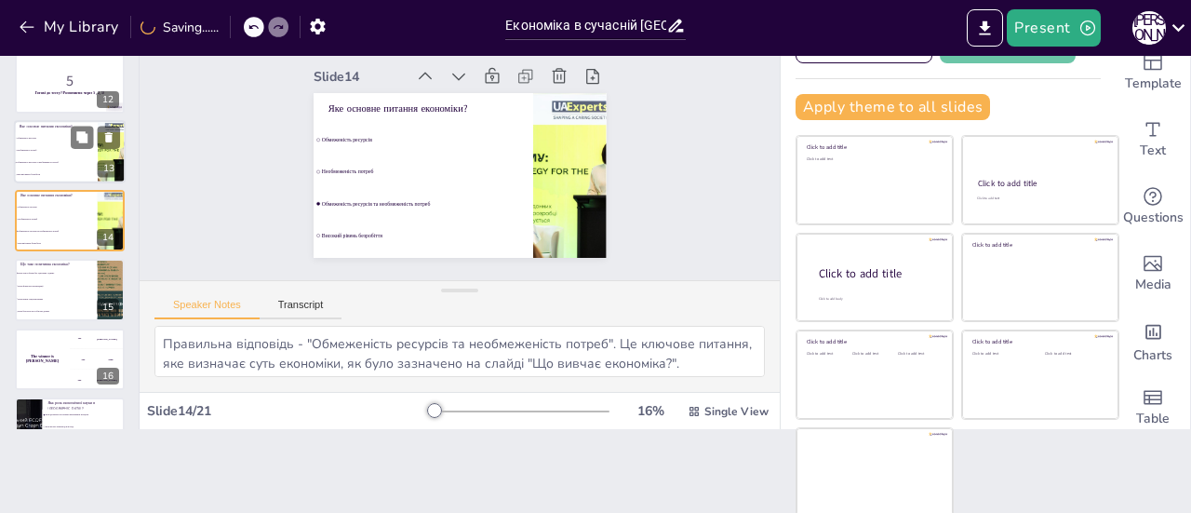
checkbox input "true"
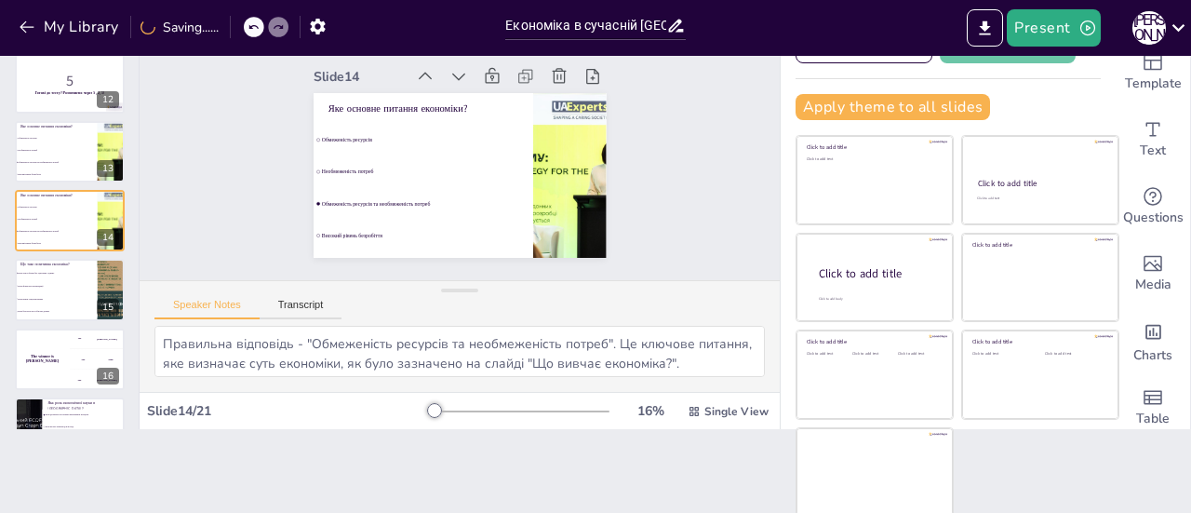
checkbox input "true"
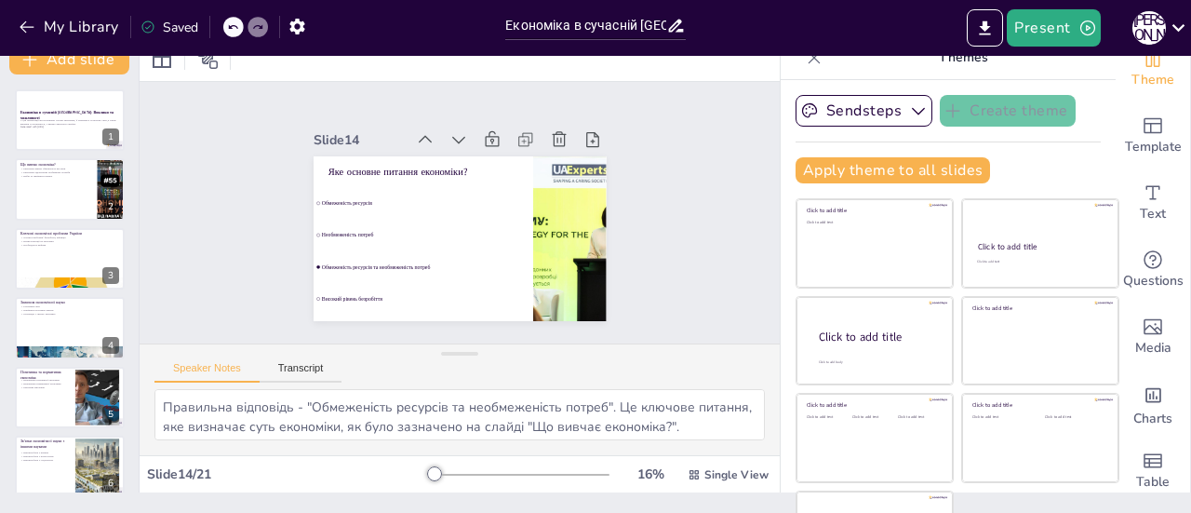
scroll to position [0, 0]
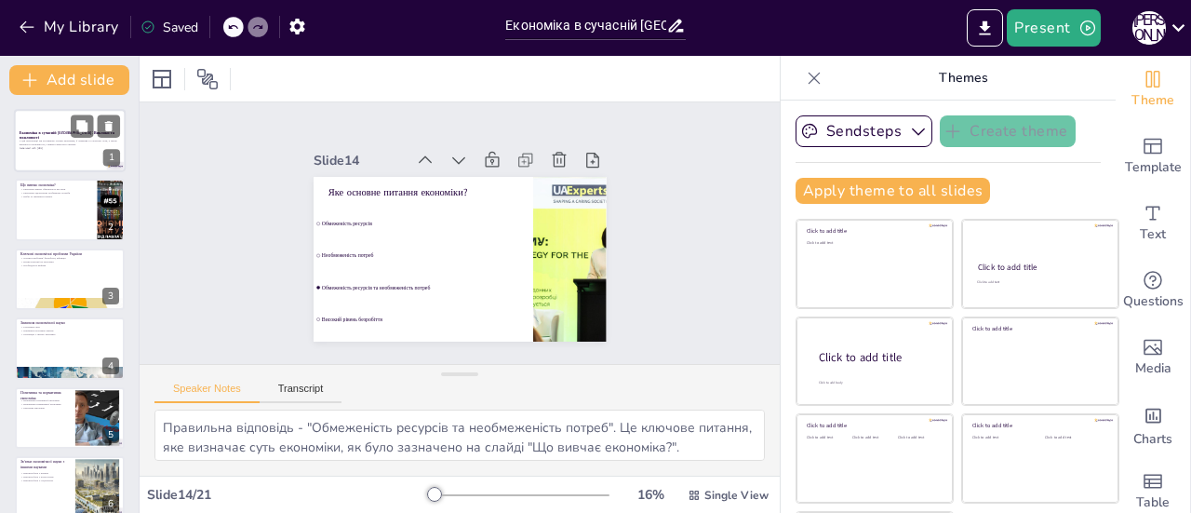
click at [68, 143] on p "У цій презентації ми розглянемо основи економіки, її значення в сучасному світі…" at bounding box center [70, 142] width 100 height 7
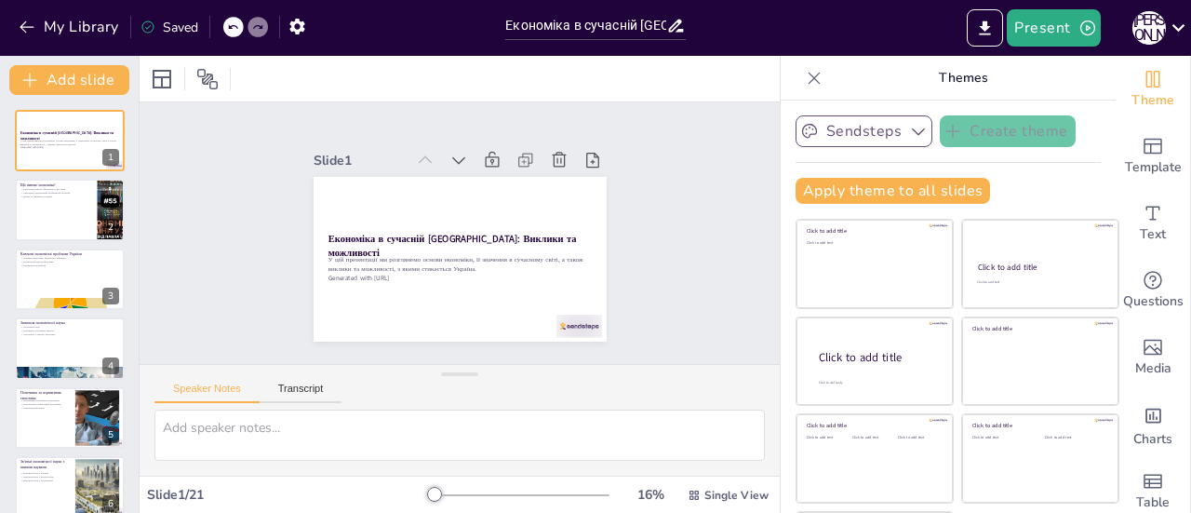
click at [874, 133] on button "Sendsteps" at bounding box center [863, 131] width 137 height 32
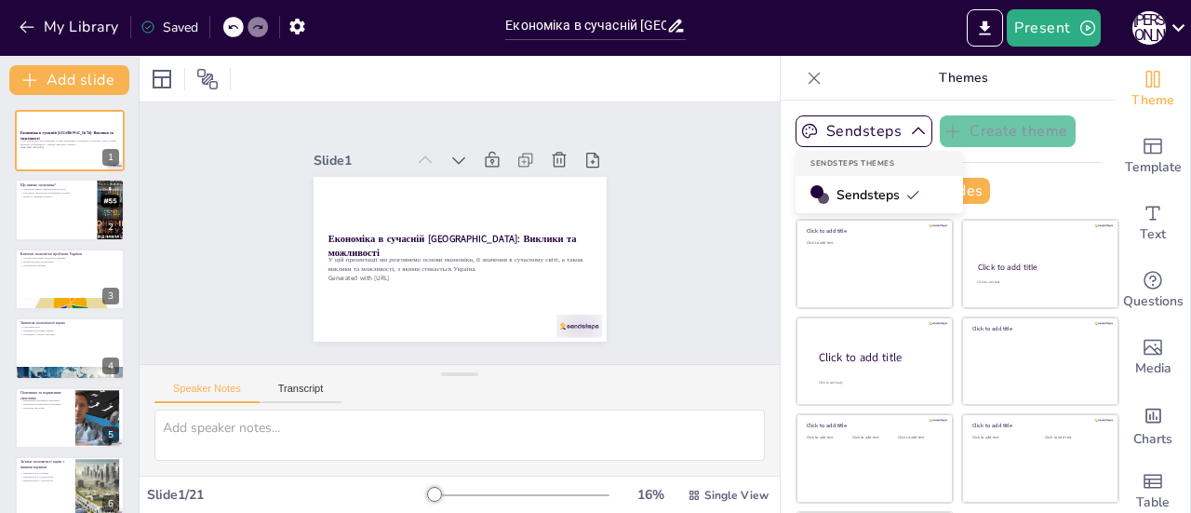
click at [679, 151] on div "Slide 1 Економіка в сучасній [GEOGRAPHIC_DATA]: Виклики та можливості У цій пре…" at bounding box center [460, 232] width 640 height 261
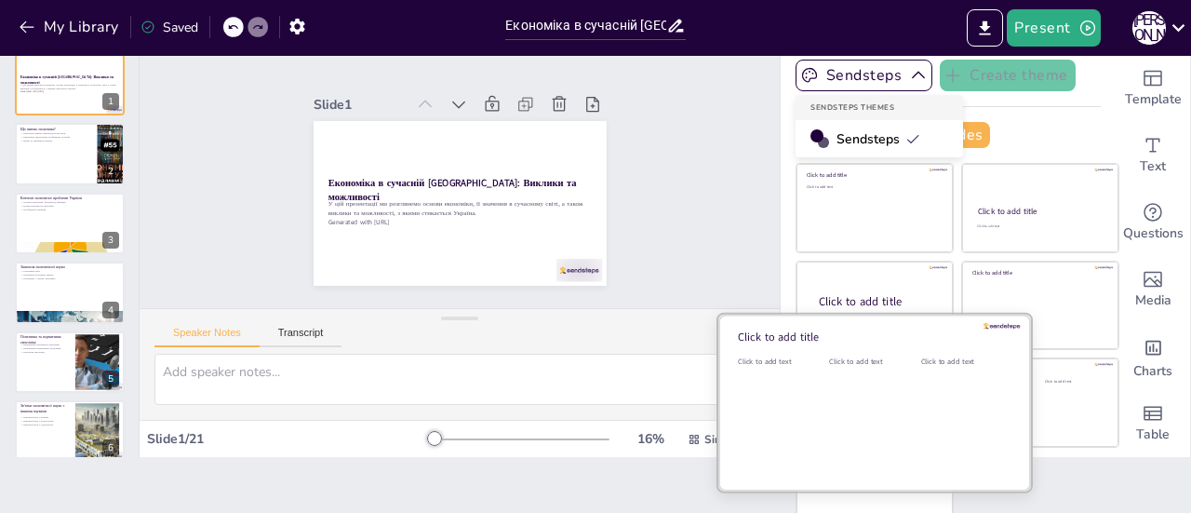
scroll to position [84, 0]
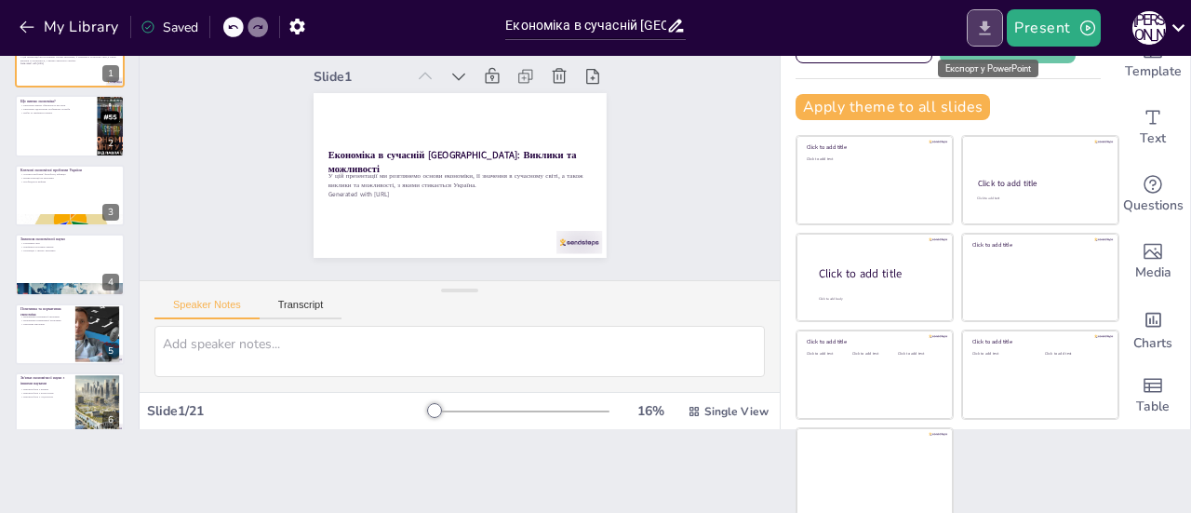
click at [982, 25] on icon "Export to PowerPoint" at bounding box center [985, 27] width 11 height 14
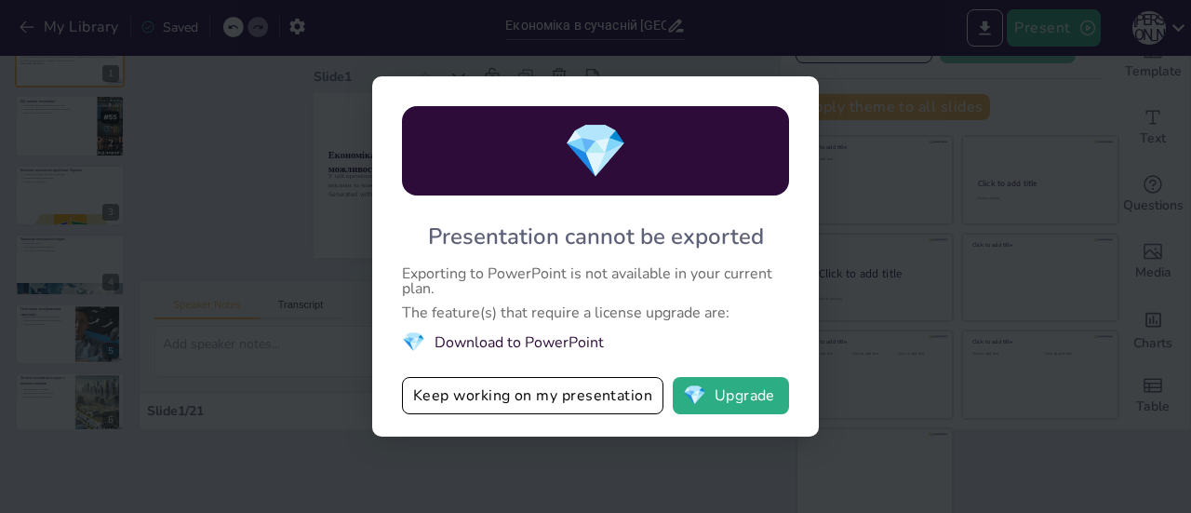
click at [558, 346] on li "💎 Download to PowerPoint" at bounding box center [595, 341] width 387 height 25
click at [536, 342] on li "💎 Download to PowerPoint" at bounding box center [595, 341] width 387 height 25
click at [495, 342] on li "💎 Download to PowerPoint" at bounding box center [595, 341] width 387 height 25
click at [594, 149] on span "💎" at bounding box center [595, 151] width 65 height 72
click at [419, 347] on span "💎" at bounding box center [413, 341] width 23 height 25
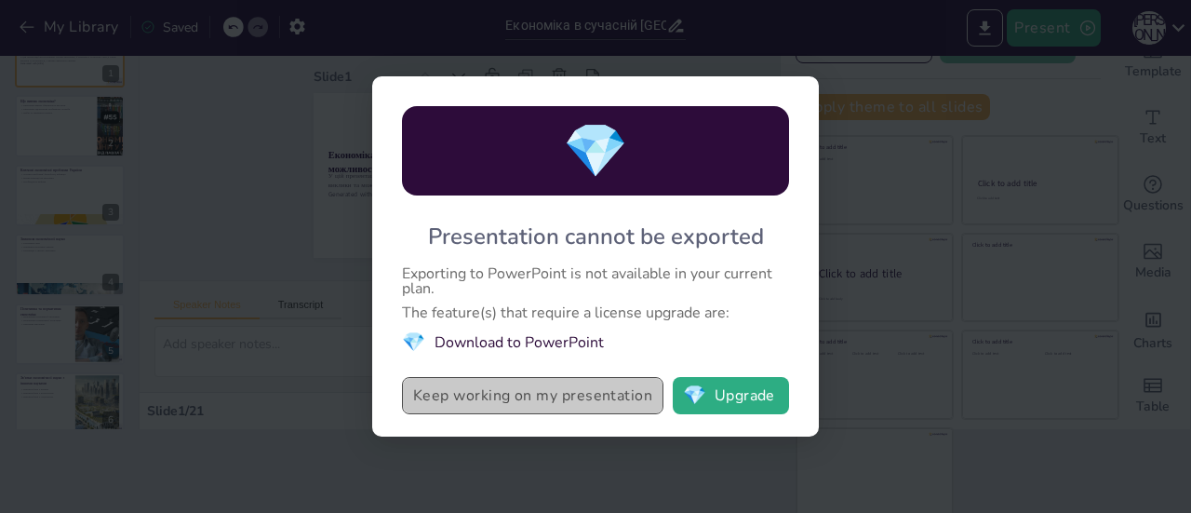
click at [466, 398] on button "Keep working on my presentation" at bounding box center [532, 395] width 261 height 37
